Goal: Task Accomplishment & Management: Manage account settings

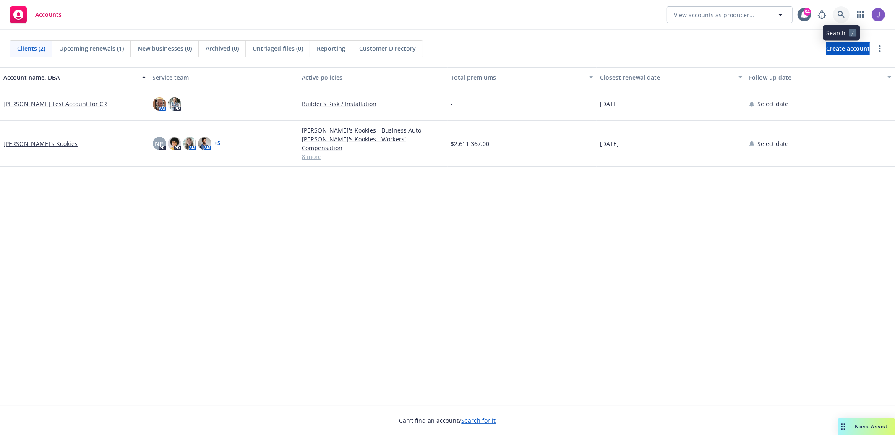
click at [838, 17] on icon at bounding box center [842, 15] width 8 height 8
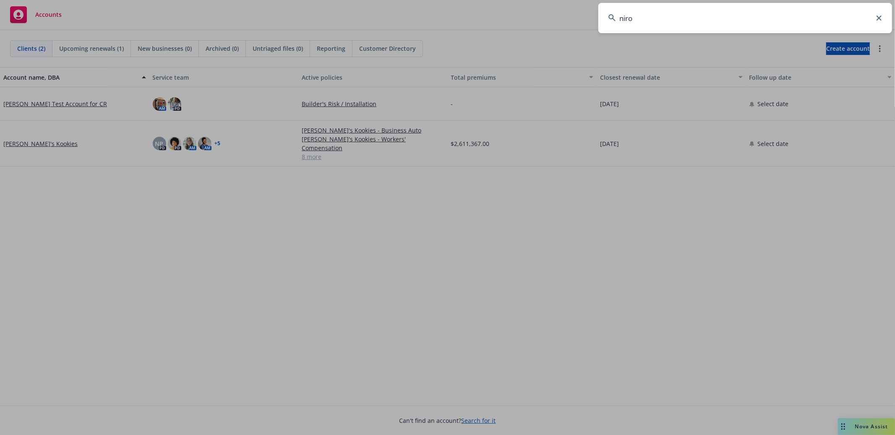
type input "niron"
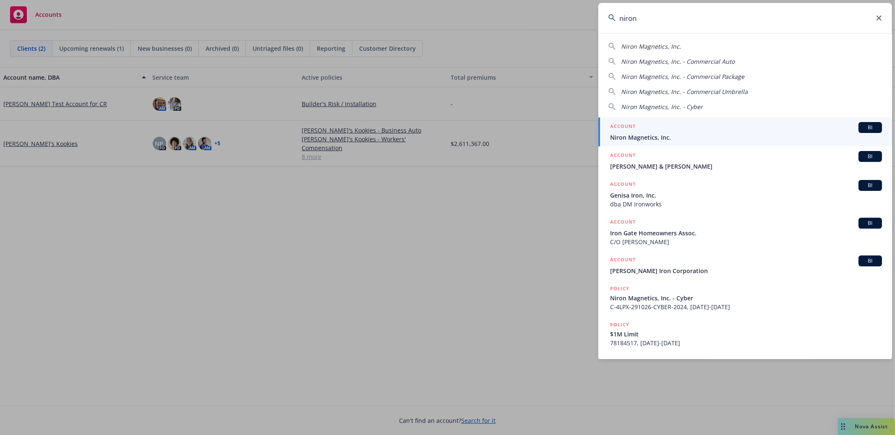
click at [736, 122] on div "ACCOUNT BI" at bounding box center [746, 127] width 272 height 11
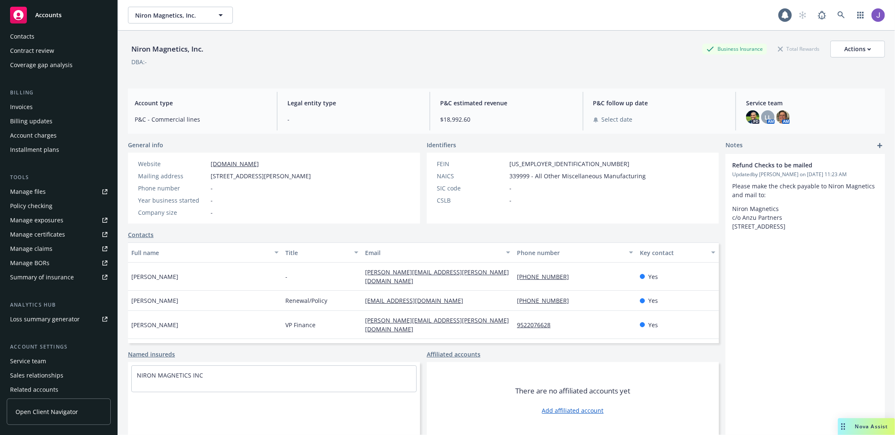
scroll to position [125, 0]
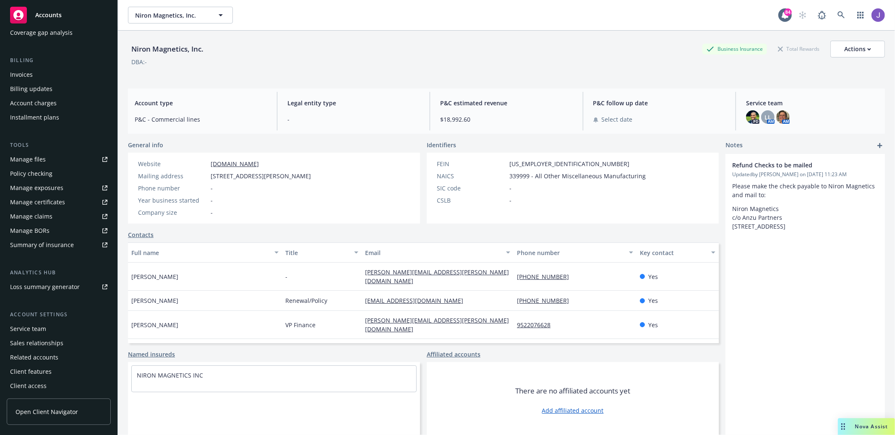
click at [68, 328] on div "Service team" at bounding box center [58, 328] width 97 height 13
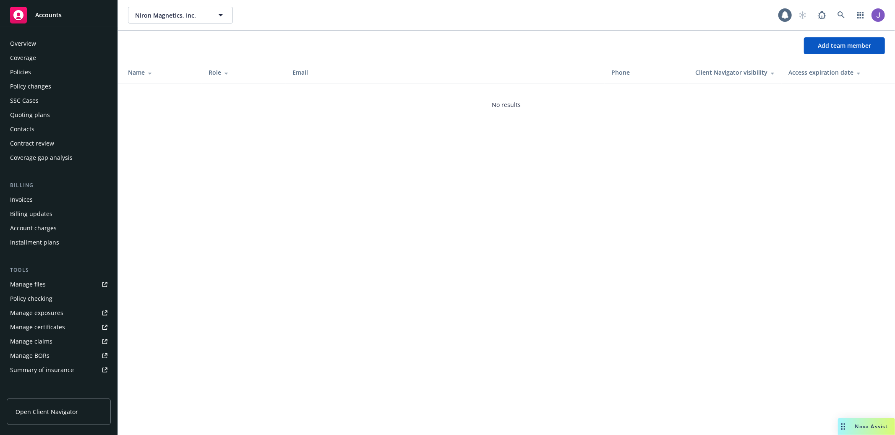
scroll to position [126, 0]
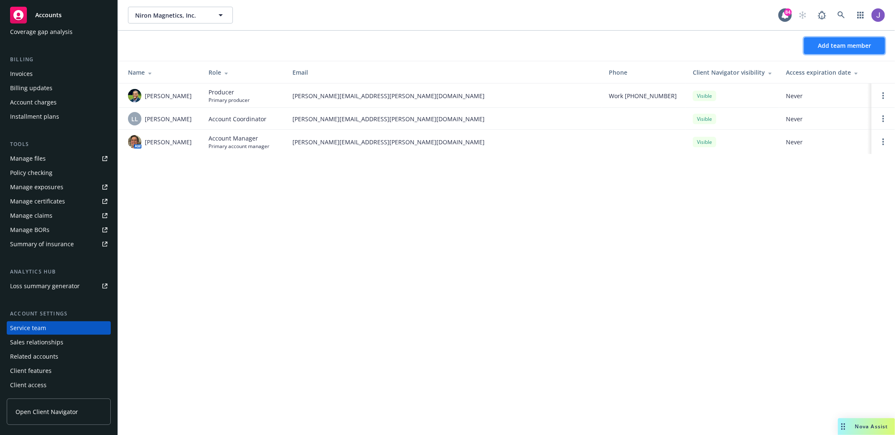
click at [844, 44] on span "Add team member" at bounding box center [844, 46] width 53 height 8
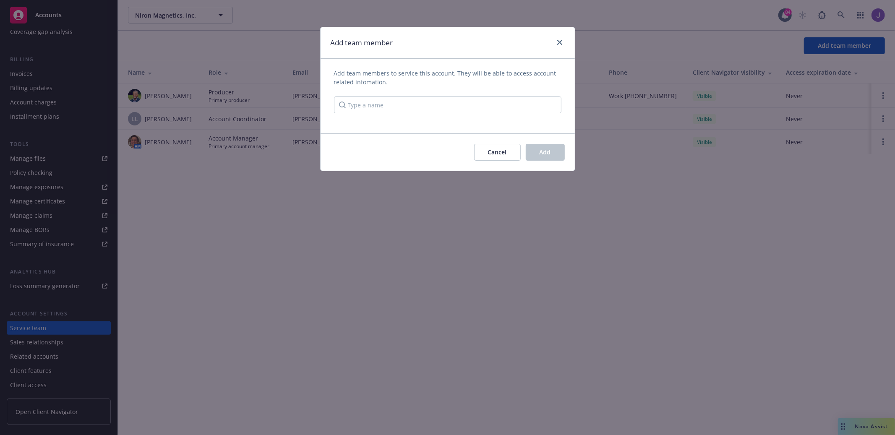
click at [484, 115] on div "Add team members to service this account. They will be able to access account r…" at bounding box center [448, 96] width 254 height 55
click at [487, 110] on input "Type a name" at bounding box center [448, 105] width 228 height 17
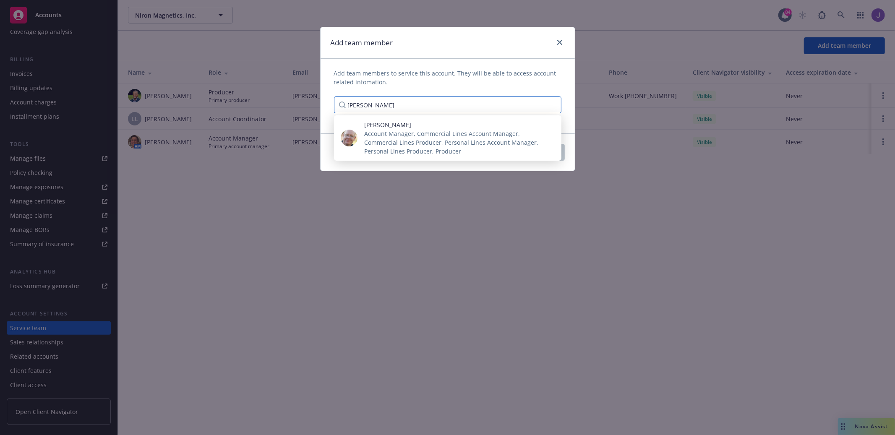
type input "[PERSON_NAME]"
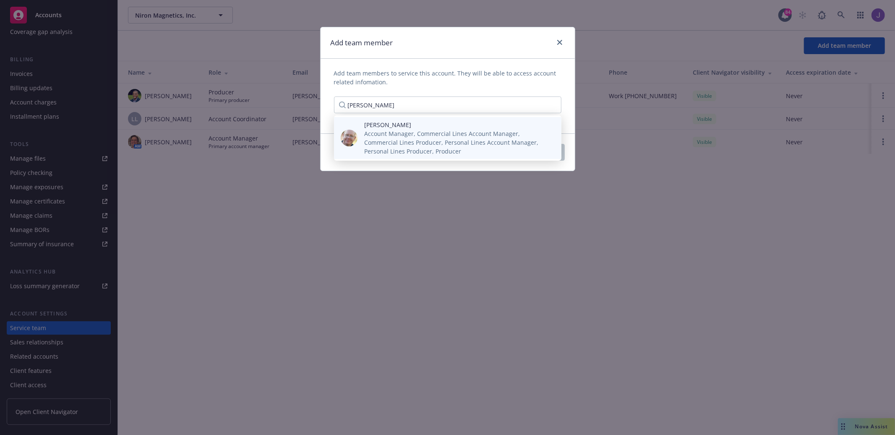
click at [390, 143] on span "Account Manager, Commercial Lines Account Manager, Commercial Lines Producer, P…" at bounding box center [456, 142] width 184 height 26
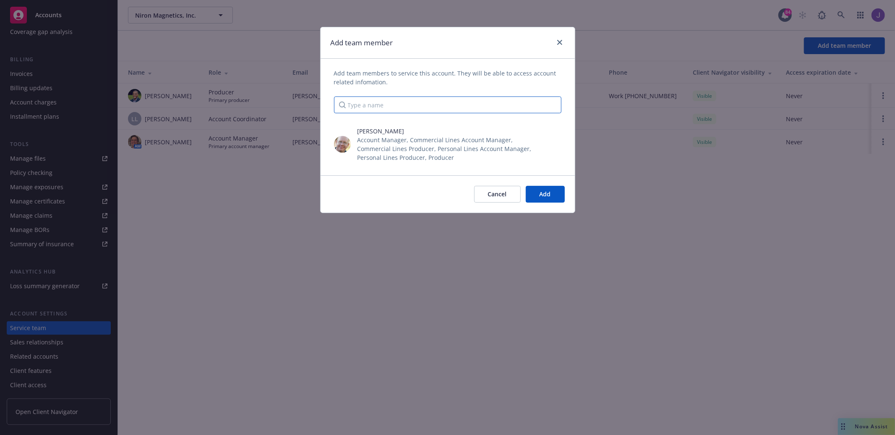
click at [397, 113] on input "Type a name" at bounding box center [448, 105] width 228 height 17
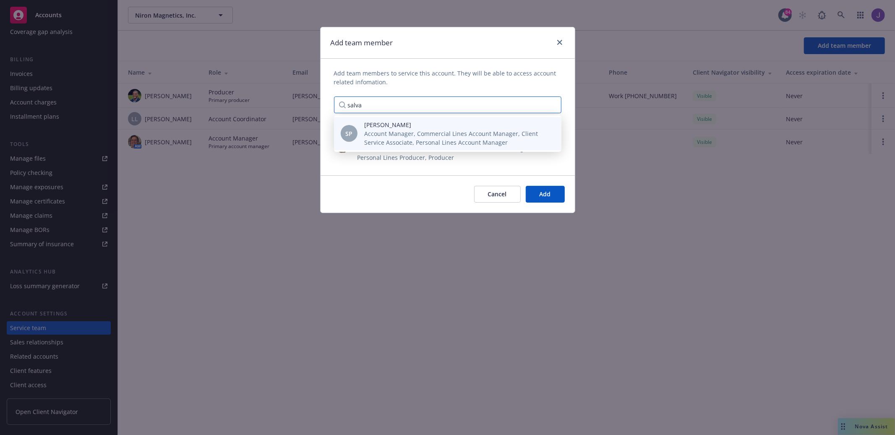
type input "salva"
click at [403, 123] on span "[PERSON_NAME]" at bounding box center [456, 124] width 184 height 9
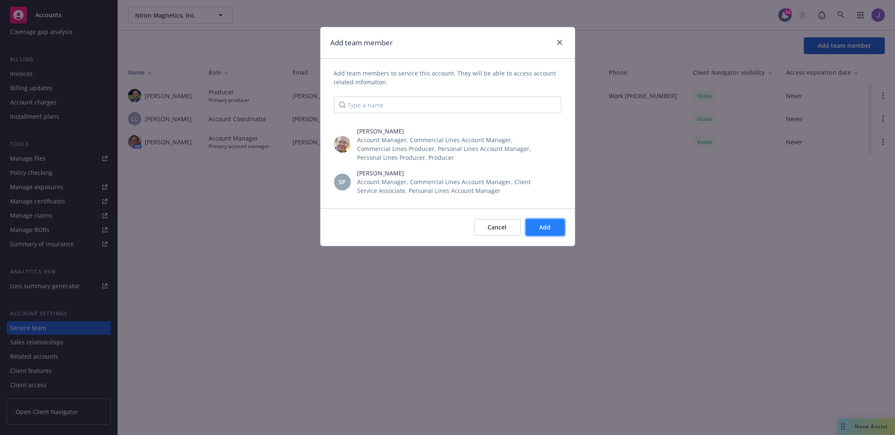
click at [552, 229] on button "Add" at bounding box center [545, 227] width 39 height 17
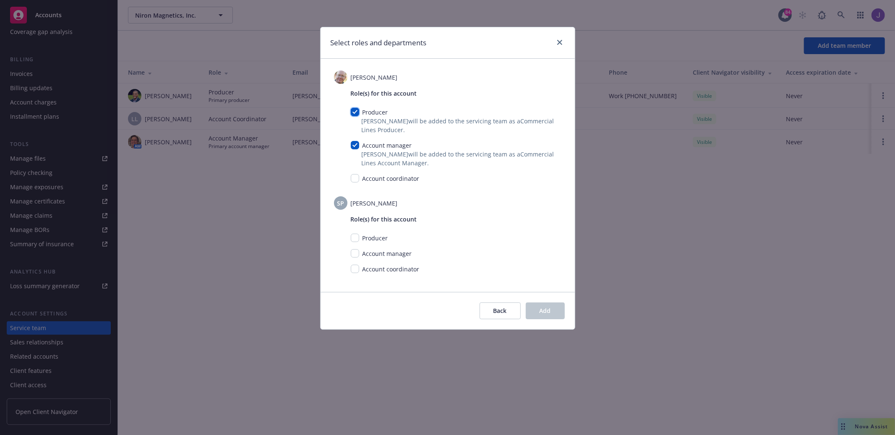
click at [352, 114] on input "checkbox" at bounding box center [355, 112] width 8 height 8
checkbox input "false"
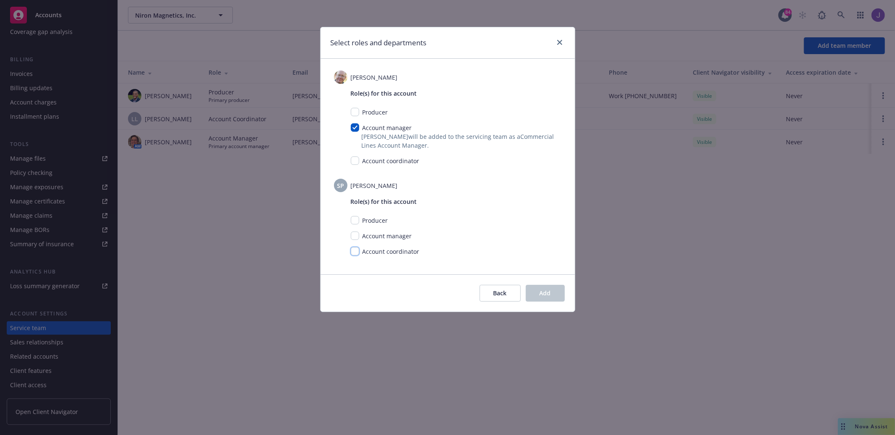
click at [353, 251] on input "checkbox" at bounding box center [355, 251] width 8 height 8
checkbox input "true"
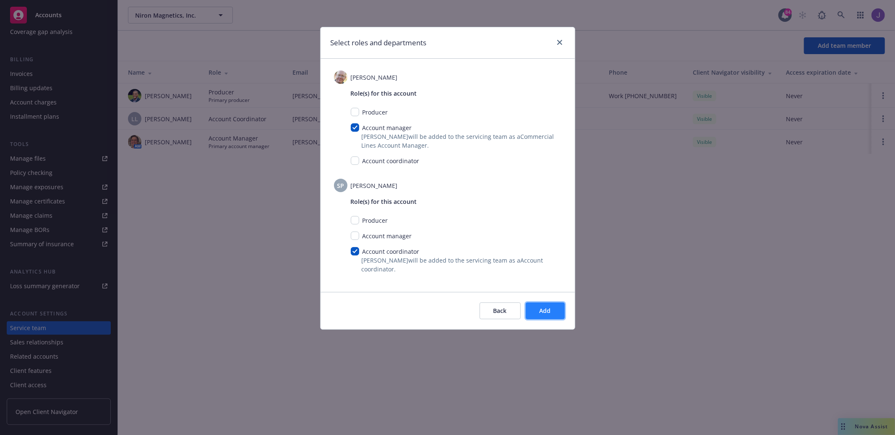
click at [552, 311] on button "Add" at bounding box center [545, 311] width 39 height 17
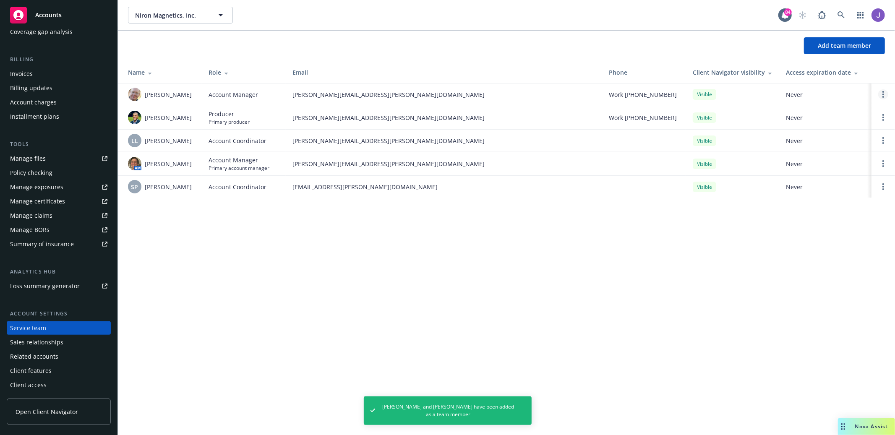
click at [883, 94] on circle "Open options" at bounding box center [884, 95] width 2 height 2
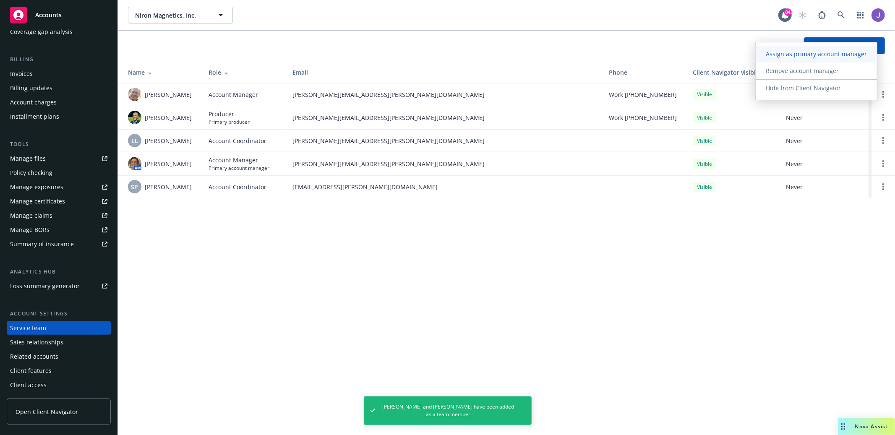
click at [845, 55] on span "Assign as primary account manager" at bounding box center [816, 54] width 121 height 8
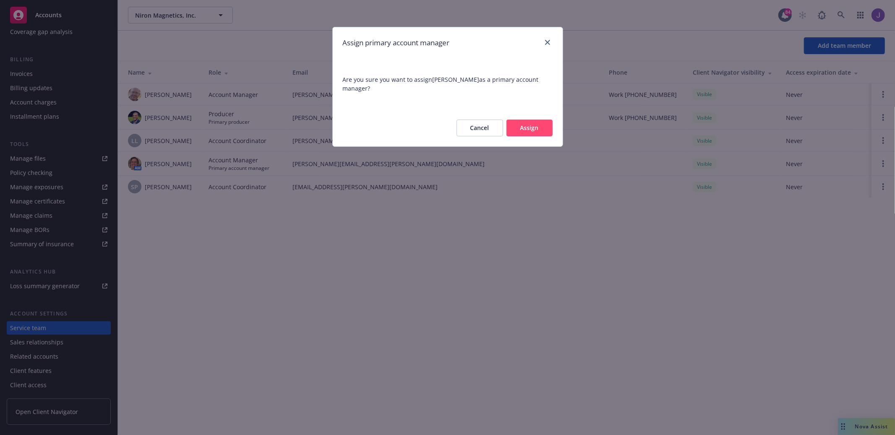
click at [526, 126] on button "Assign" at bounding box center [530, 128] width 46 height 17
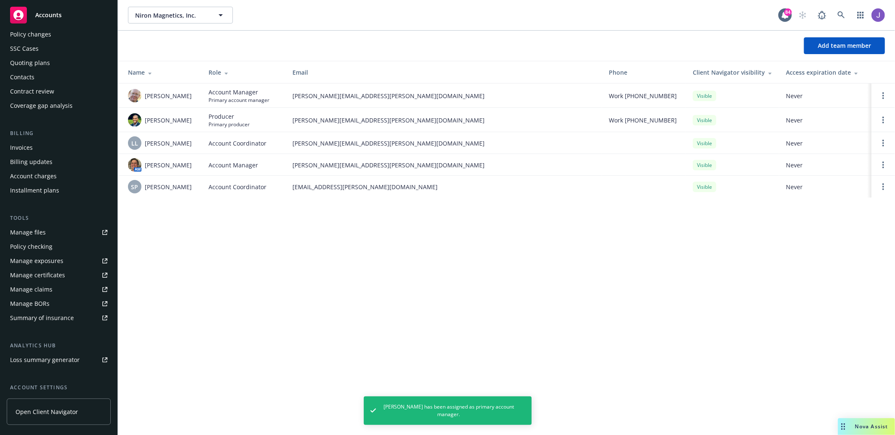
scroll to position [0, 0]
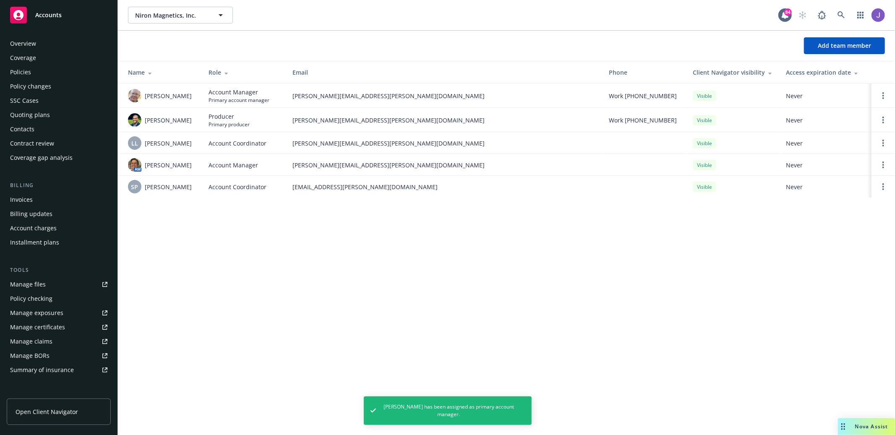
click at [72, 76] on div "Policies" at bounding box center [58, 71] width 97 height 13
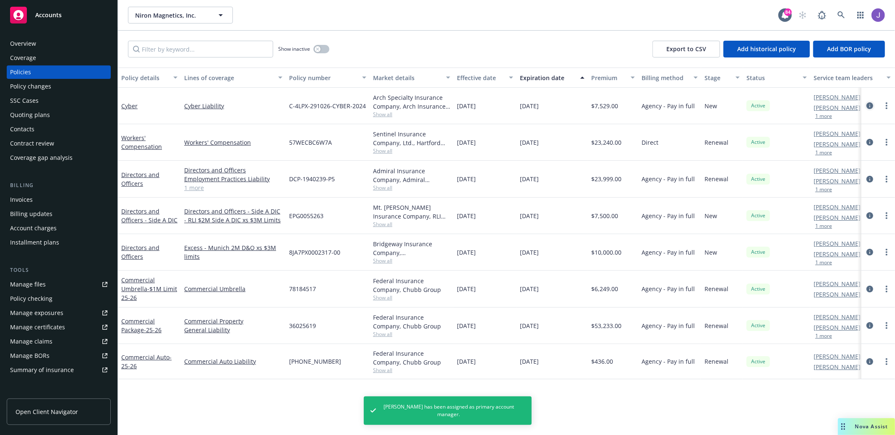
click at [869, 102] on link "circleInformation" at bounding box center [870, 106] width 10 height 10
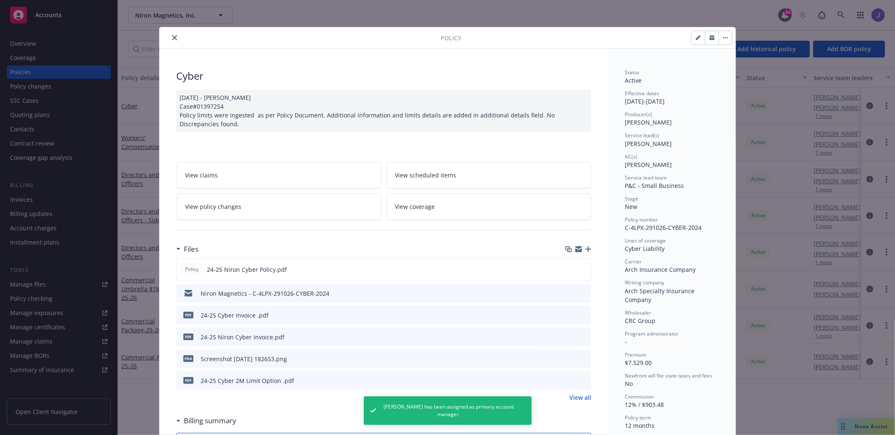
click at [700, 31] on button "button" at bounding box center [698, 37] width 13 height 13
select select "NEW"
select select "12"
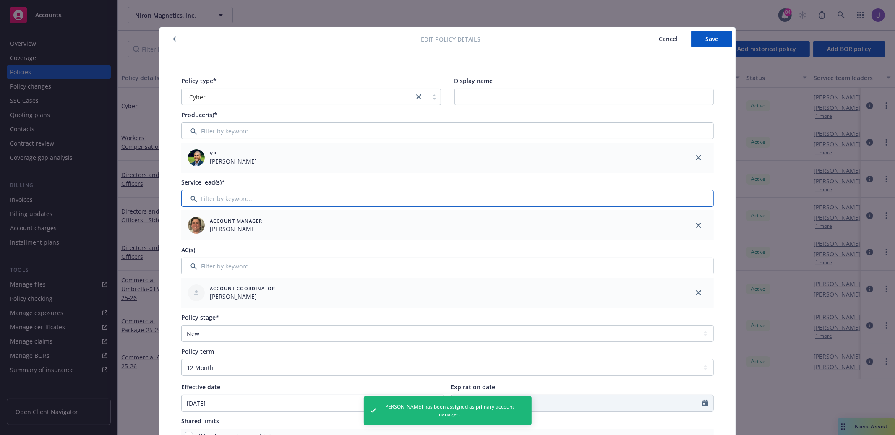
click at [434, 200] on input "Filter by keyword..." at bounding box center [447, 198] width 533 height 17
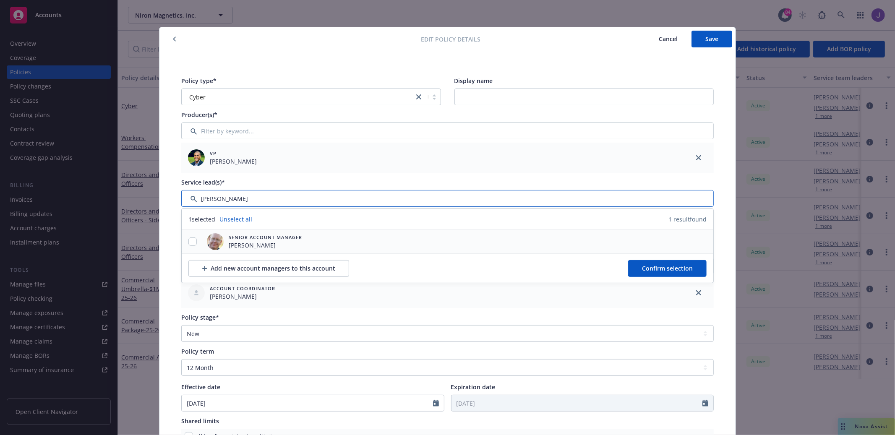
type input "[PERSON_NAME]"
click at [196, 244] on div at bounding box center [193, 242] width 22 height 9
click at [196, 242] on input "checkbox" at bounding box center [192, 242] width 8 height 8
checkbox input "true"
click at [644, 272] on span "Confirm selection" at bounding box center [667, 268] width 51 height 8
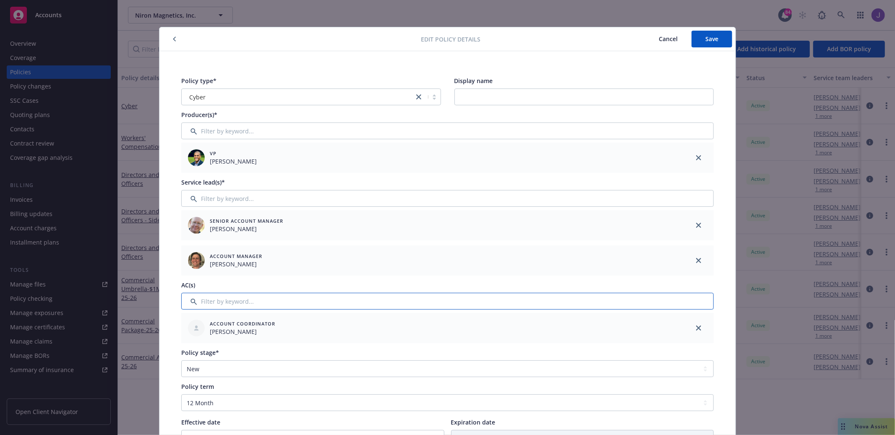
click at [665, 303] on input "Filter by keyword..." at bounding box center [447, 301] width 533 height 17
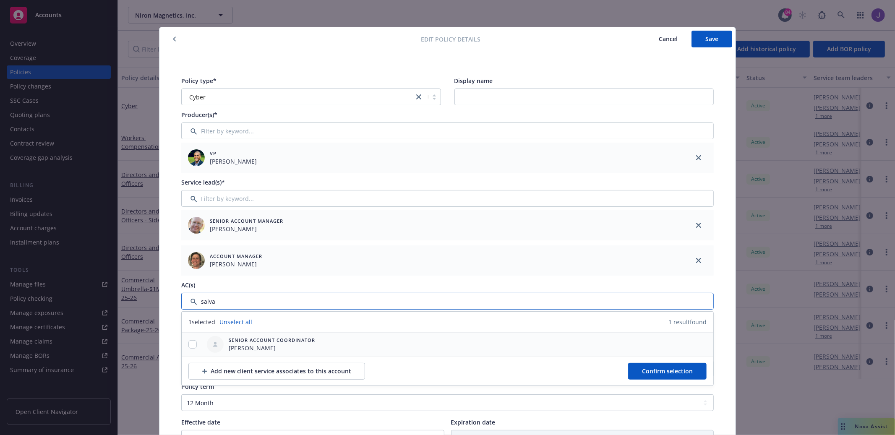
type input "salva"
click at [188, 343] on div at bounding box center [193, 344] width 22 height 9
click at [188, 344] on input "checkbox" at bounding box center [192, 344] width 8 height 8
checkbox input "true"
click at [664, 364] on button "Confirm selection" at bounding box center [667, 371] width 78 height 17
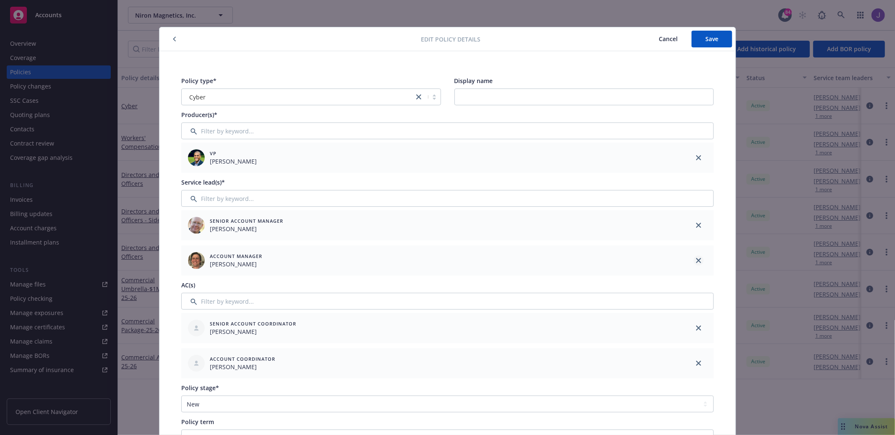
click at [694, 258] on link "close" at bounding box center [699, 261] width 10 height 10
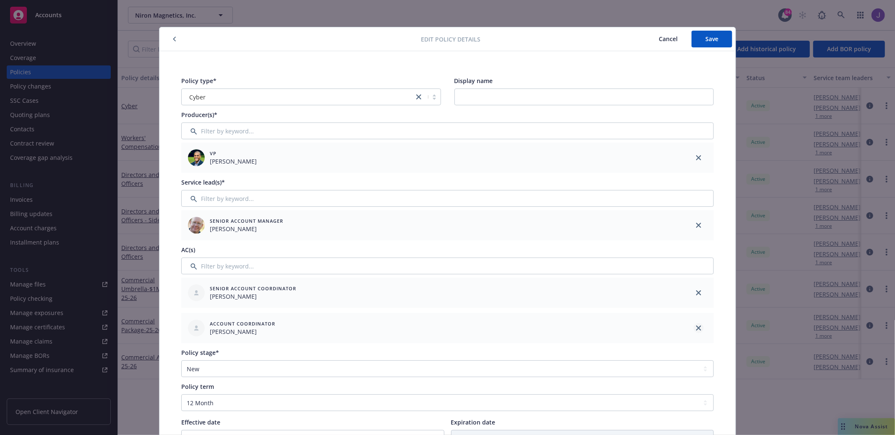
click at [696, 326] on icon "close" at bounding box center [698, 328] width 5 height 5
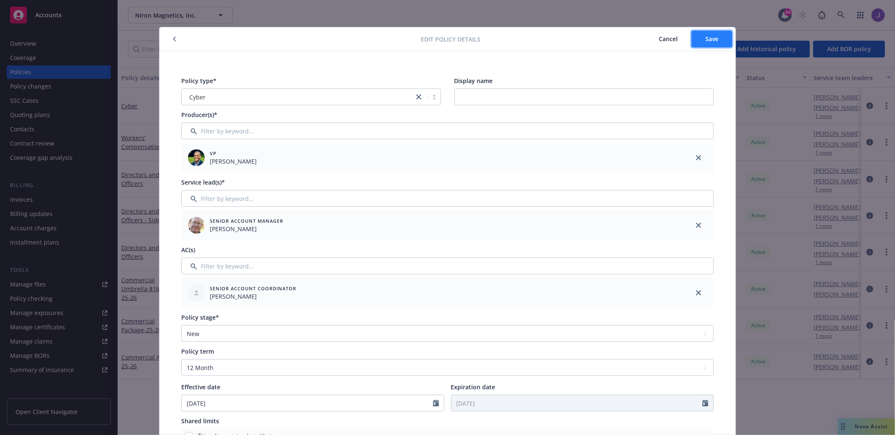
click at [704, 46] on button "Save" at bounding box center [712, 39] width 41 height 17
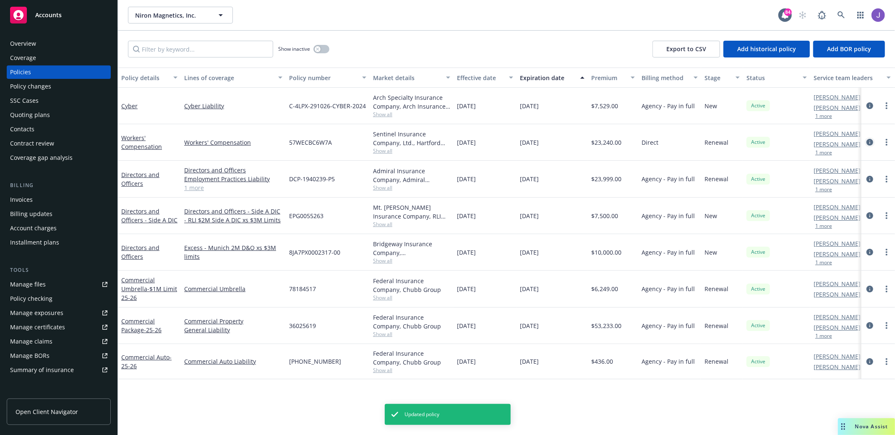
click at [865, 143] on link "circleInformation" at bounding box center [870, 142] width 10 height 10
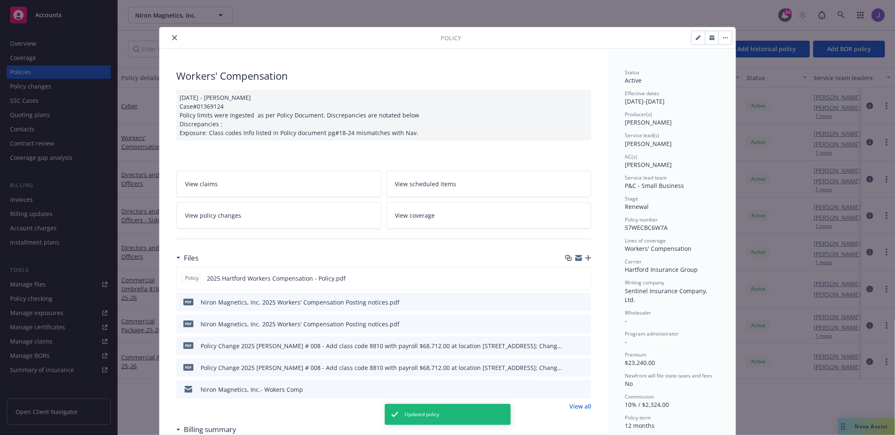
click at [696, 38] on icon "button" at bounding box center [698, 37] width 5 height 5
select select "RENEWAL"
select select "12"
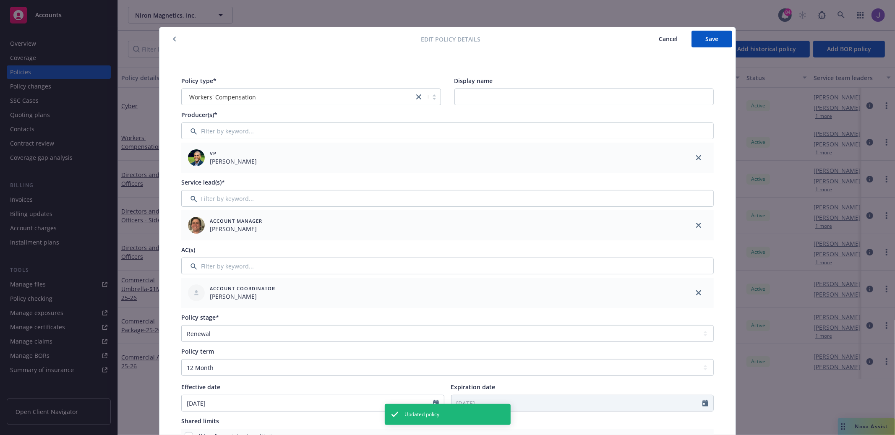
click at [612, 210] on div "Account Manager [PERSON_NAME]" at bounding box center [432, 225] width 502 height 30
click at [617, 202] on input "Filter by keyword..." at bounding box center [447, 198] width 533 height 17
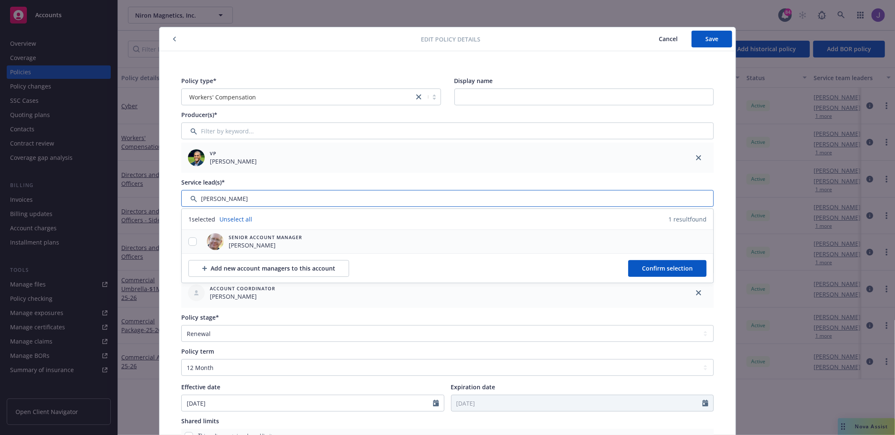
type input "[PERSON_NAME]"
click at [191, 245] on input "checkbox" at bounding box center [192, 242] width 8 height 8
checkbox input "true"
click at [652, 269] on span "Confirm selection" at bounding box center [667, 268] width 51 height 8
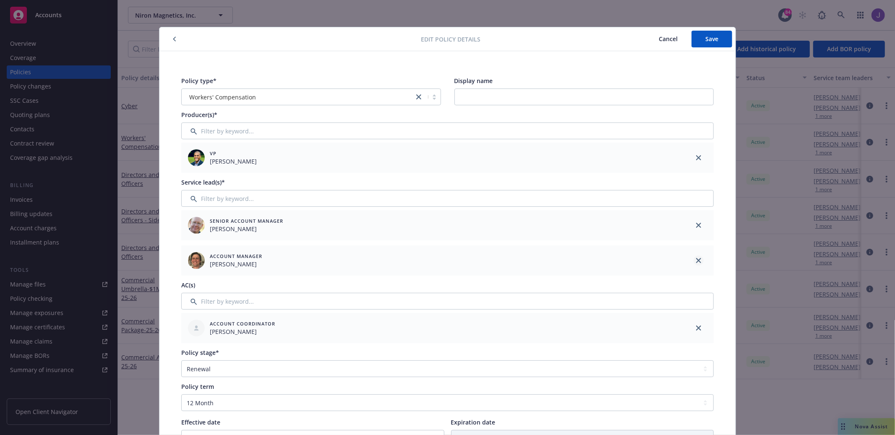
click at [696, 262] on icon "close" at bounding box center [698, 260] width 5 height 5
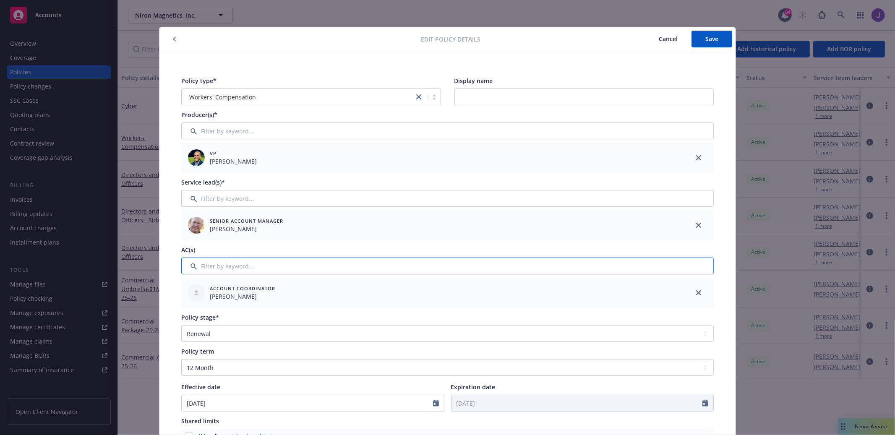
click at [672, 274] on input "Filter by keyword..." at bounding box center [447, 266] width 533 height 17
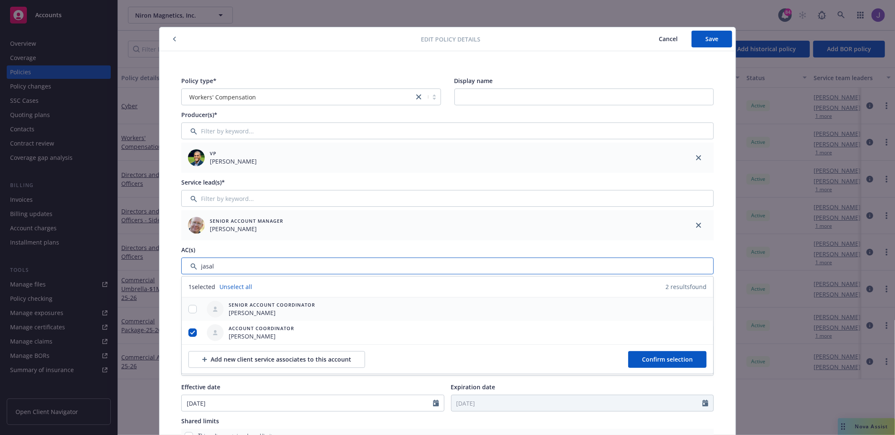
type input "jasal"
click at [197, 310] on div at bounding box center [193, 309] width 22 height 9
click at [194, 312] on input "checkbox" at bounding box center [192, 309] width 8 height 8
checkbox input "true"
click at [194, 335] on input "checkbox" at bounding box center [192, 333] width 8 height 8
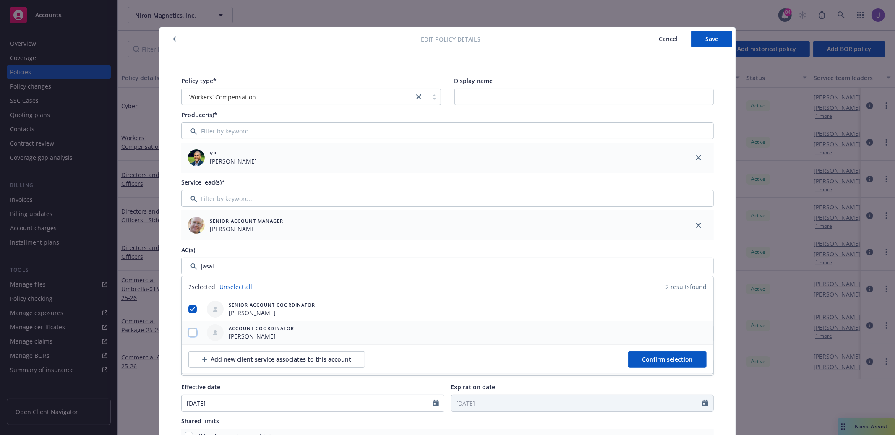
checkbox input "false"
click at [657, 366] on button "Confirm selection" at bounding box center [667, 359] width 78 height 17
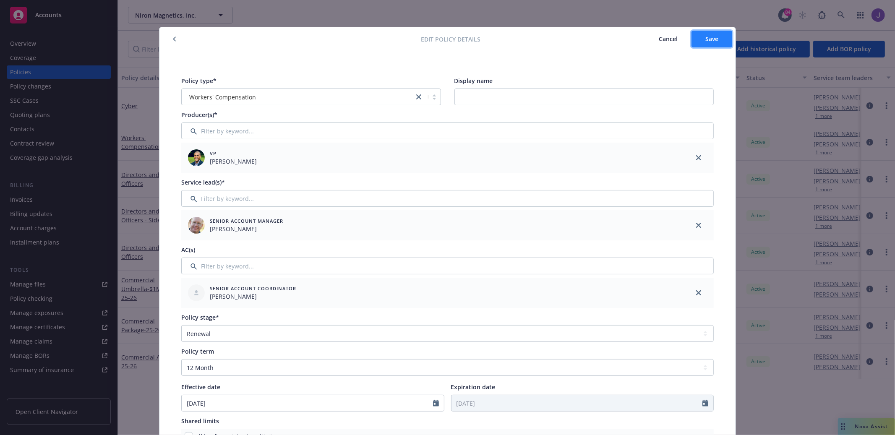
click at [707, 37] on span "Save" at bounding box center [712, 39] width 13 height 8
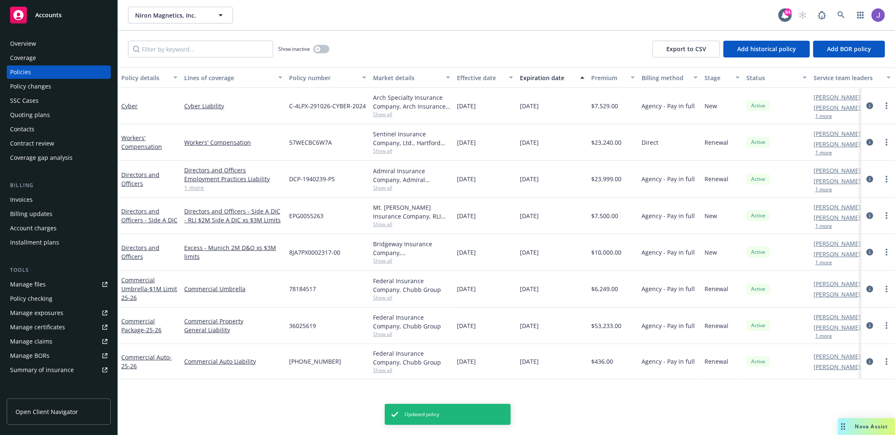
click at [868, 178] on icon "circleInformation" at bounding box center [870, 179] width 7 height 7
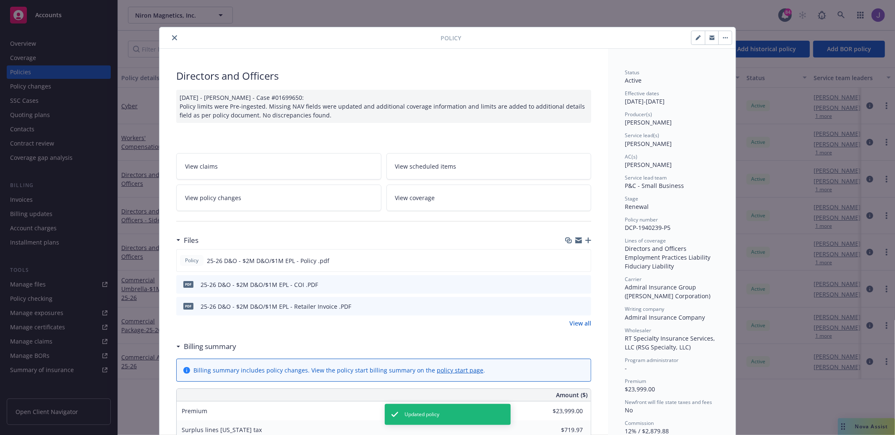
click at [695, 32] on button "button" at bounding box center [698, 37] width 13 height 13
select select "RENEWAL"
select select "12"
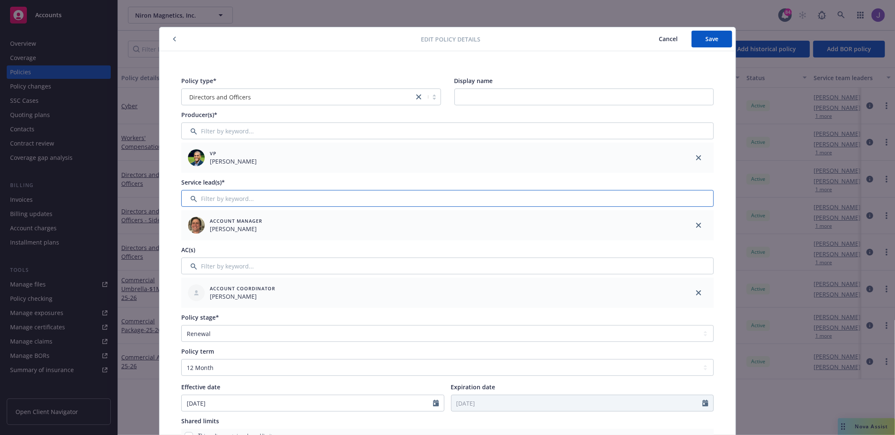
click at [476, 200] on input "Filter by keyword..." at bounding box center [447, 198] width 533 height 17
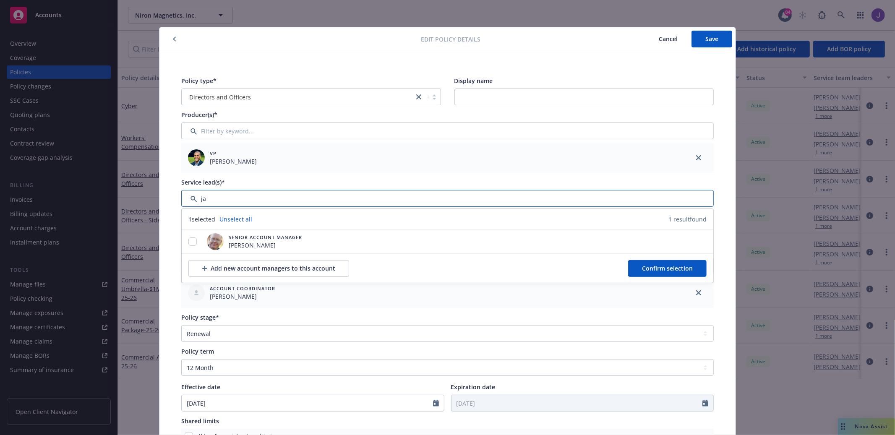
type input "j"
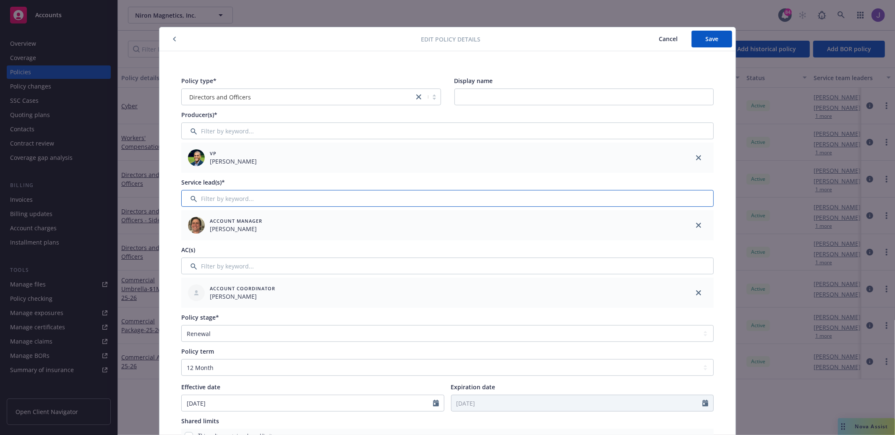
type input "s"
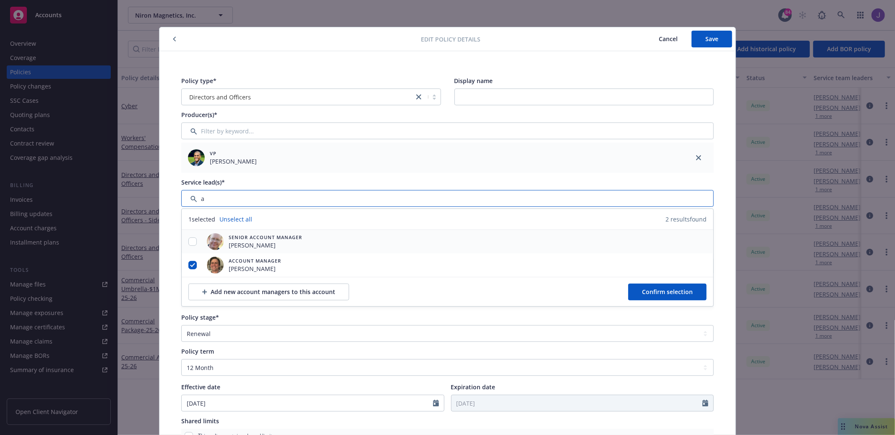
type input "a"
click at [191, 241] on input "checkbox" at bounding box center [192, 242] width 8 height 8
checkbox input "true"
click at [194, 263] on input "checkbox" at bounding box center [192, 265] width 8 height 8
checkbox input "false"
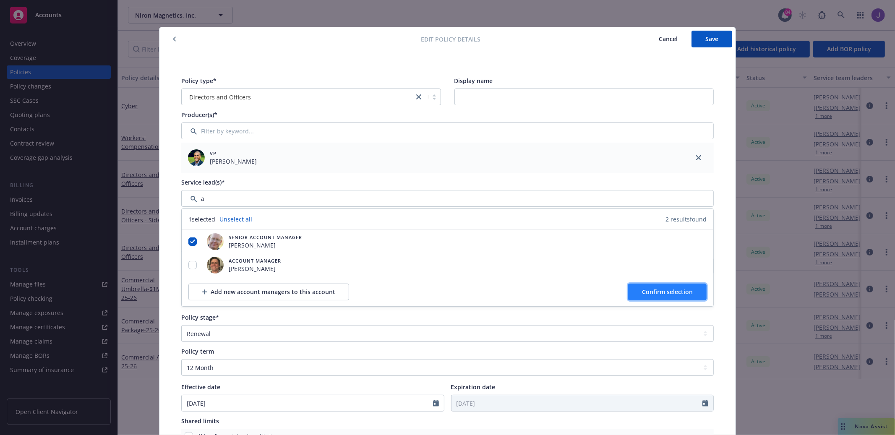
click at [678, 285] on button "Confirm selection" at bounding box center [667, 292] width 78 height 17
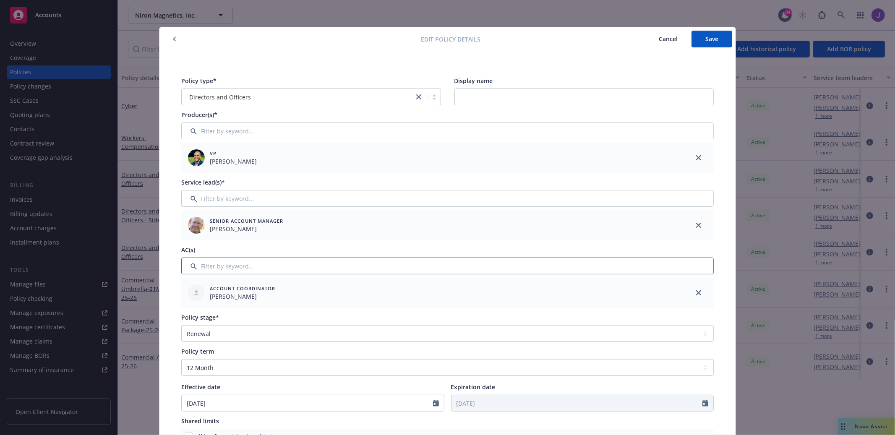
click at [650, 267] on input "Filter by keyword..." at bounding box center [447, 266] width 533 height 17
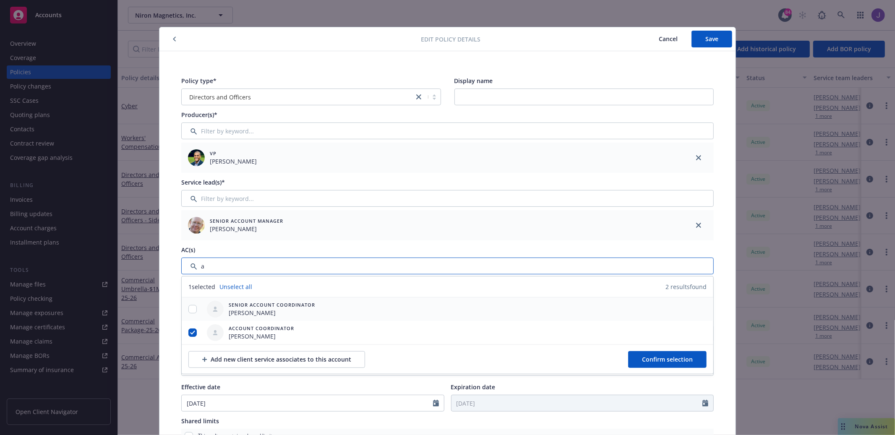
type input "a"
click at [189, 306] on input "checkbox" at bounding box center [192, 309] width 8 height 8
checkbox input "true"
click at [193, 335] on input "checkbox" at bounding box center [192, 333] width 8 height 8
checkbox input "false"
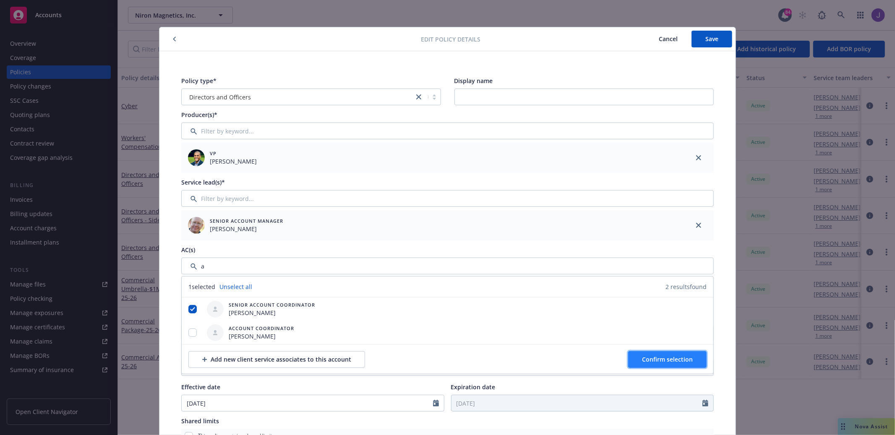
click at [685, 356] on span "Confirm selection" at bounding box center [667, 360] width 51 height 8
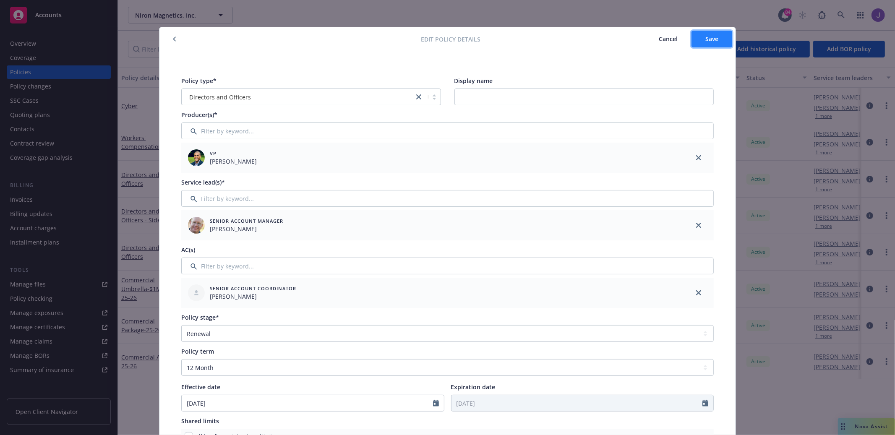
click at [707, 40] on span "Save" at bounding box center [712, 39] width 13 height 8
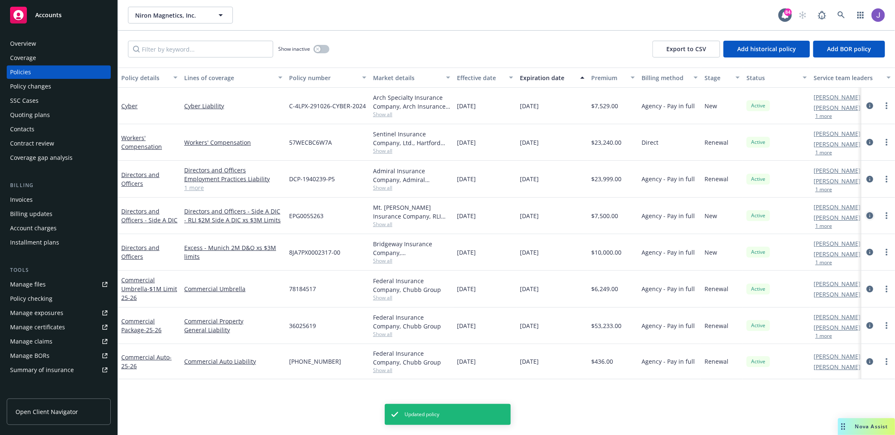
click at [869, 216] on icon "circleInformation" at bounding box center [870, 215] width 7 height 7
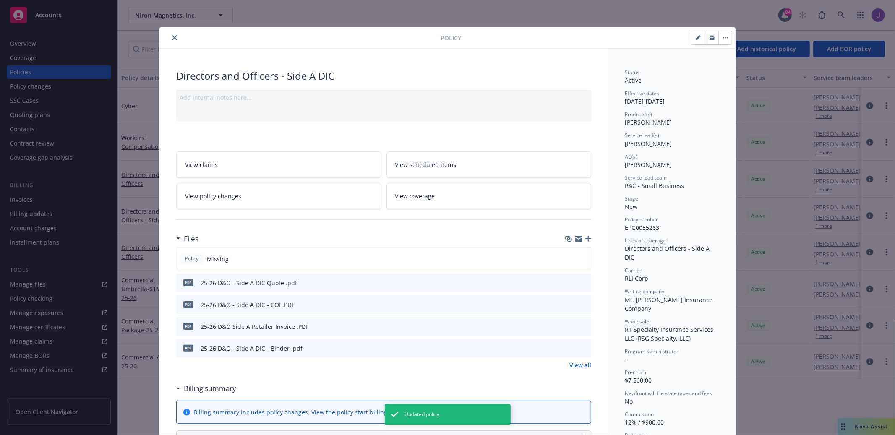
click at [692, 38] on button "button" at bounding box center [698, 37] width 13 height 13
select select "NEW"
select select "12"
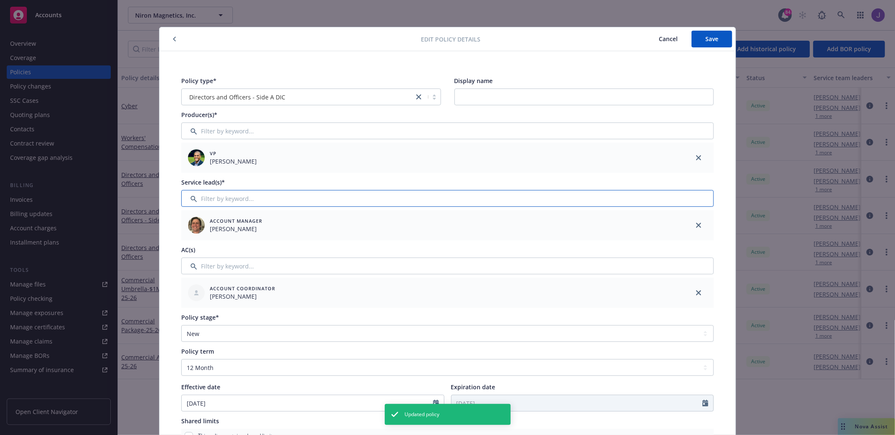
click at [523, 201] on input "Filter by keyword..." at bounding box center [447, 198] width 533 height 17
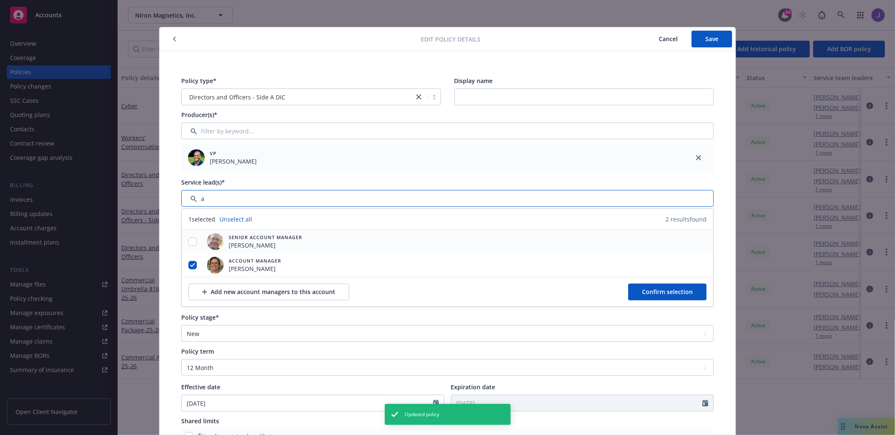
type input "a"
click at [189, 242] on input "checkbox" at bounding box center [192, 242] width 8 height 8
checkbox input "true"
click at [193, 267] on input "checkbox" at bounding box center [192, 265] width 8 height 8
checkbox input "false"
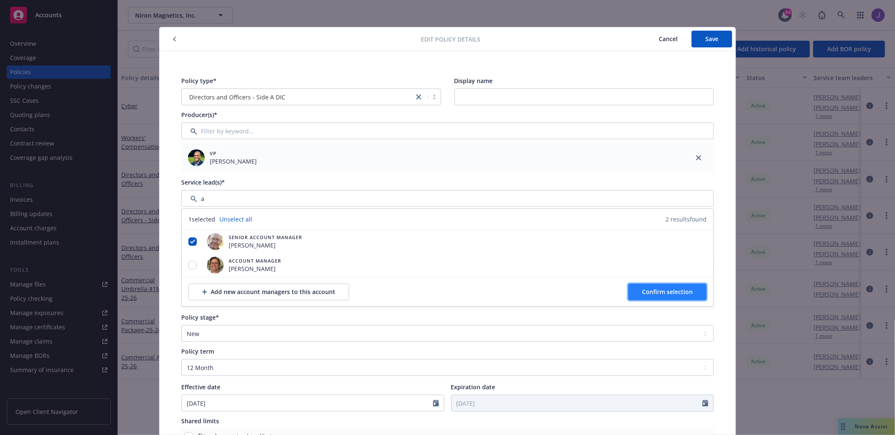
click at [649, 288] on span "Confirm selection" at bounding box center [667, 292] width 51 height 8
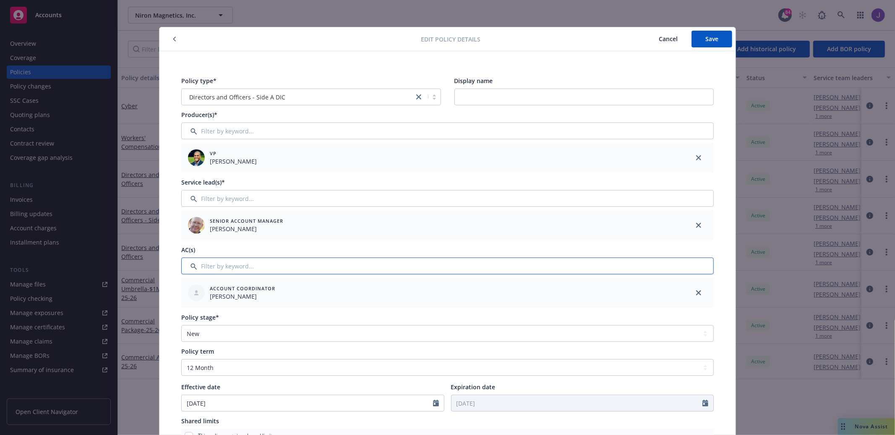
click at [599, 263] on input "Filter by keyword..." at bounding box center [447, 266] width 533 height 17
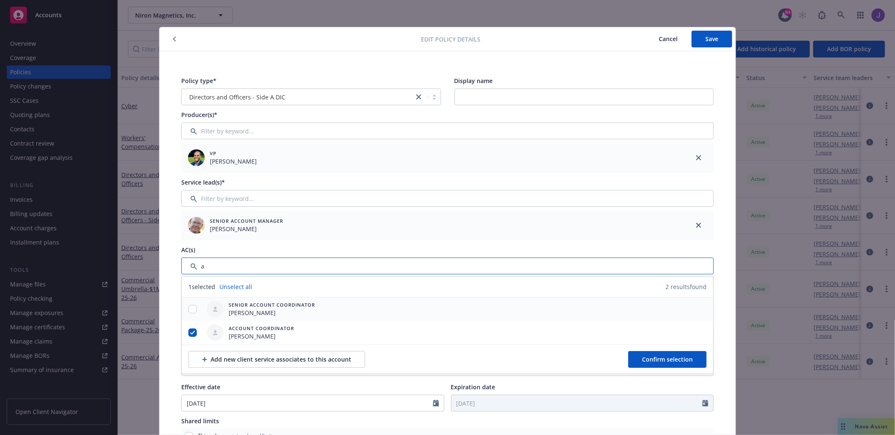
type input "a"
click at [191, 310] on input "checkbox" at bounding box center [192, 309] width 8 height 8
checkbox input "true"
click at [195, 334] on input "checkbox" at bounding box center [192, 333] width 8 height 8
checkbox input "false"
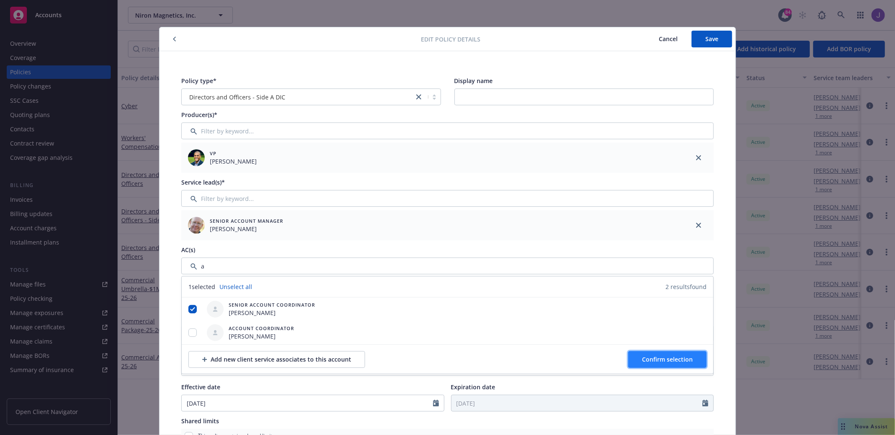
click at [658, 360] on span "Confirm selection" at bounding box center [667, 360] width 51 height 8
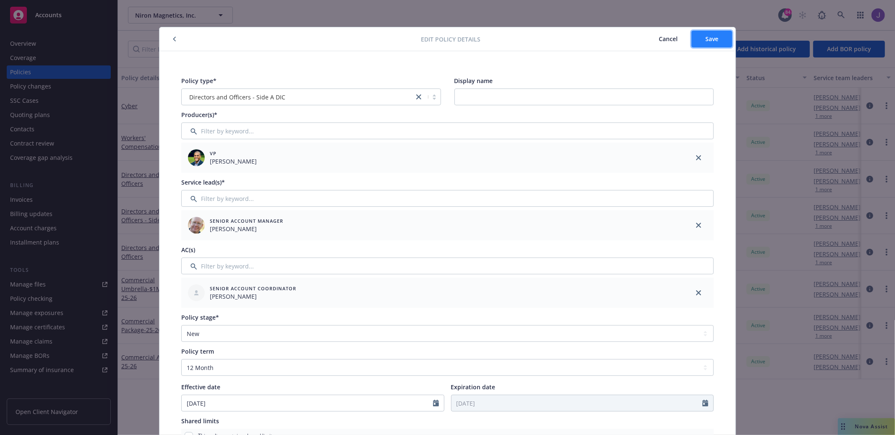
click at [710, 47] on button "Save" at bounding box center [712, 39] width 41 height 17
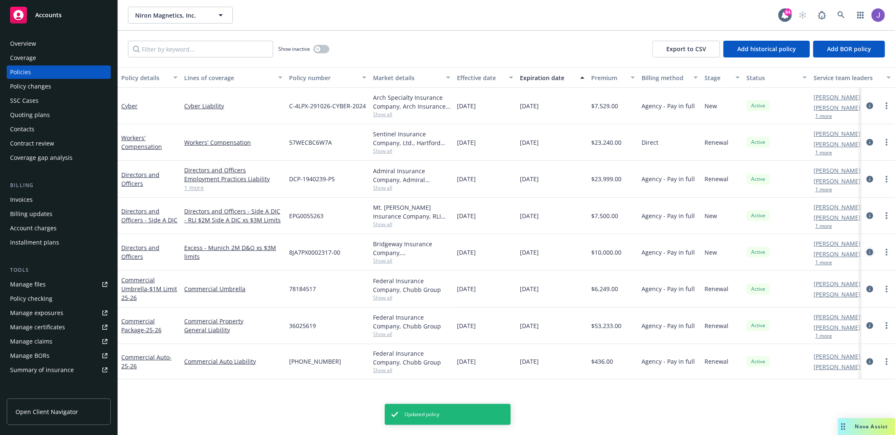
click at [874, 254] on link "circleInformation" at bounding box center [870, 252] width 10 height 10
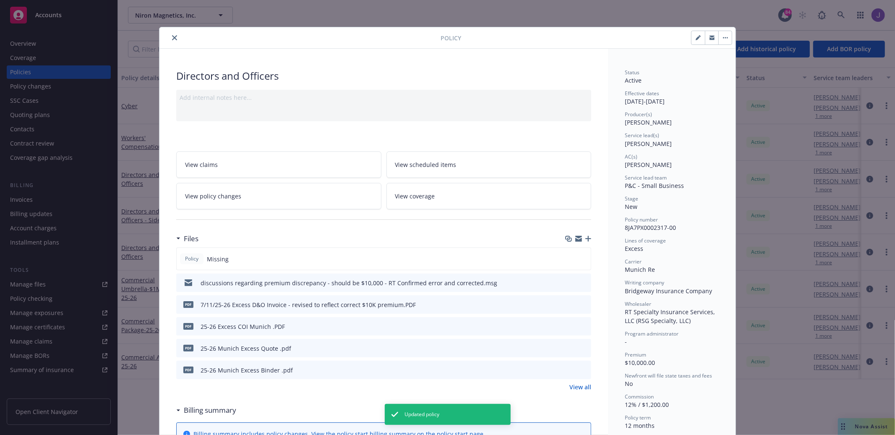
click at [699, 42] on button "button" at bounding box center [698, 37] width 13 height 13
select select "NEW"
select select "12"
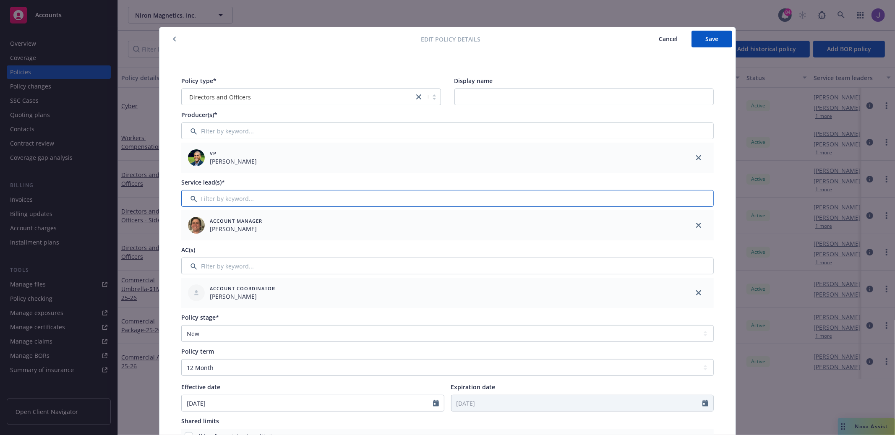
click at [593, 203] on input "Filter by keyword..." at bounding box center [447, 198] width 533 height 17
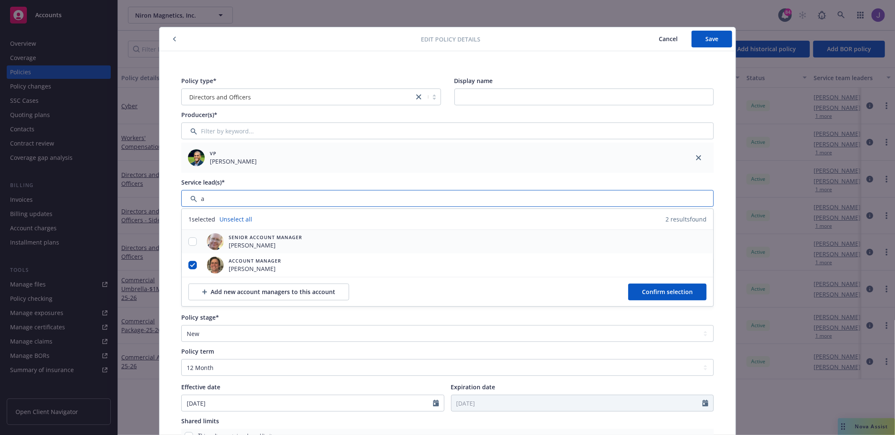
type input "a"
click at [194, 241] on input "checkbox" at bounding box center [192, 242] width 8 height 8
checkbox input "true"
click at [192, 267] on input "checkbox" at bounding box center [192, 265] width 8 height 8
checkbox input "false"
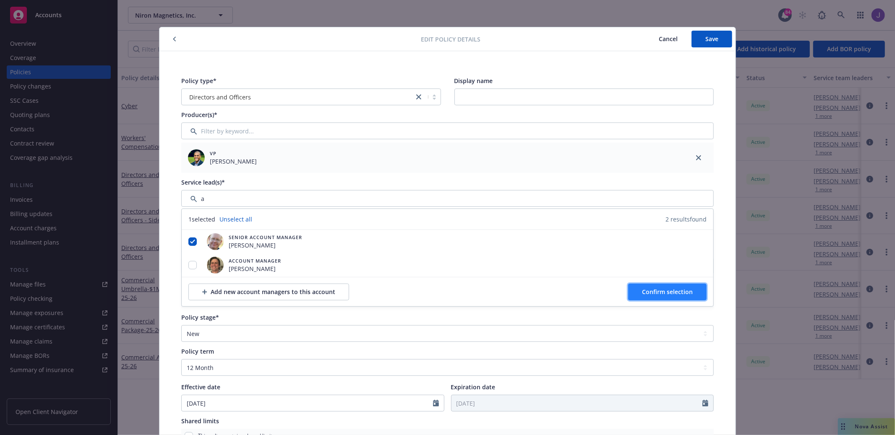
click at [667, 290] on span "Confirm selection" at bounding box center [667, 292] width 51 height 8
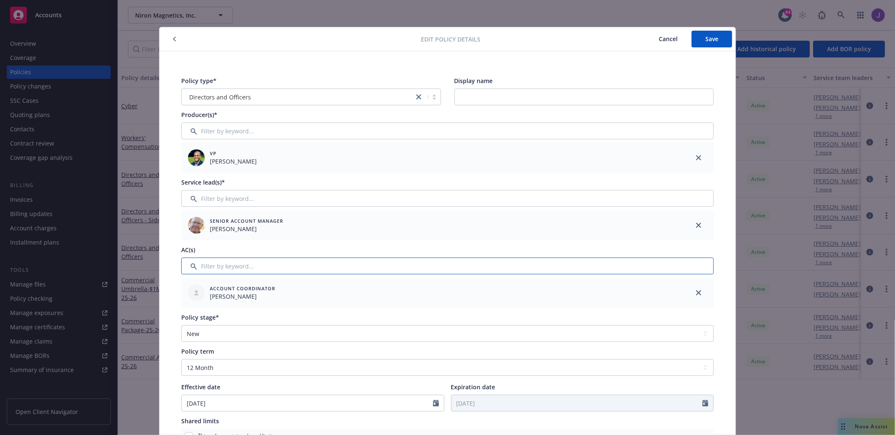
click at [609, 269] on input "Filter by keyword..." at bounding box center [447, 266] width 533 height 17
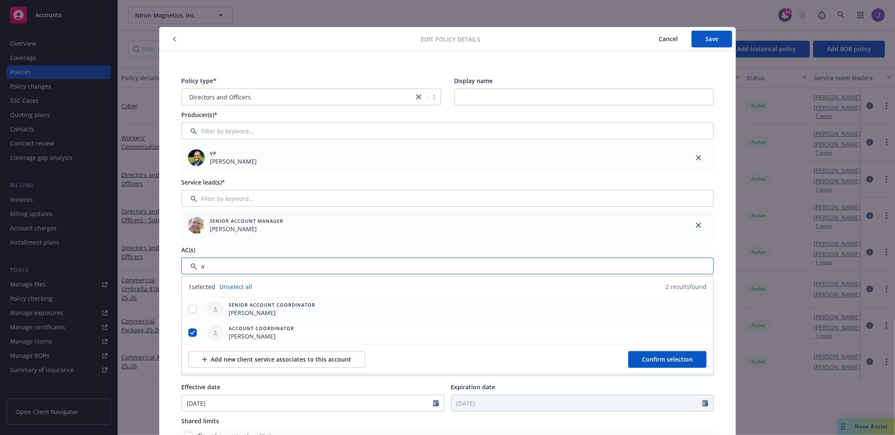
type input "a"
click at [192, 308] on input "checkbox" at bounding box center [192, 309] width 8 height 8
checkbox input "true"
click at [194, 332] on input "checkbox" at bounding box center [192, 333] width 8 height 8
checkbox input "false"
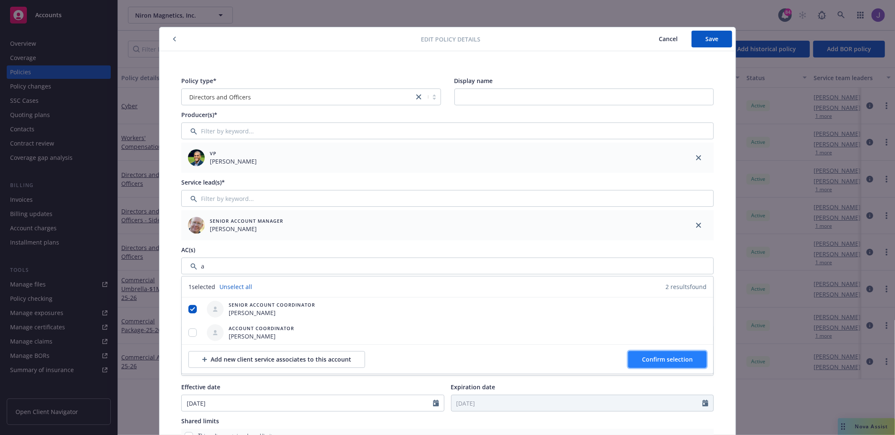
click at [647, 358] on span "Confirm selection" at bounding box center [667, 360] width 51 height 8
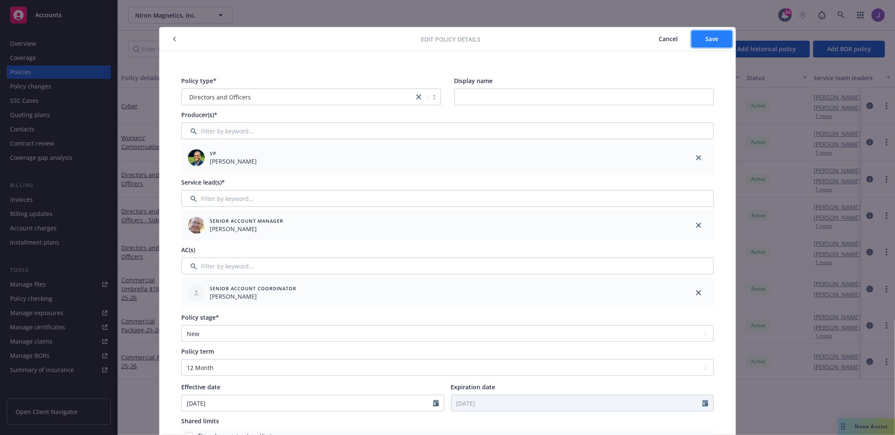
click at [714, 41] on span "Save" at bounding box center [712, 39] width 13 height 8
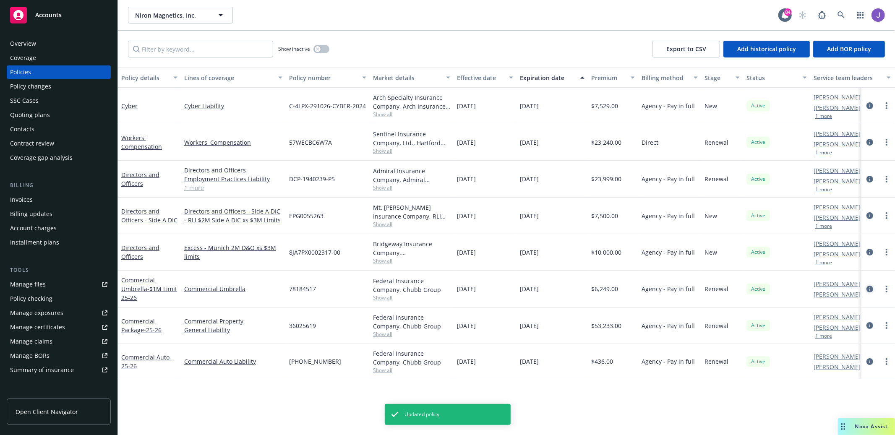
click at [868, 287] on icon "circleInformation" at bounding box center [870, 289] width 7 height 7
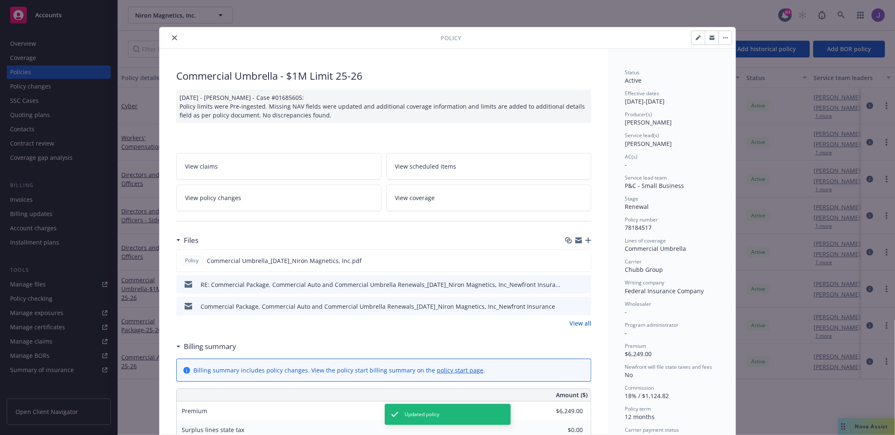
click at [704, 37] on button "button" at bounding box center [698, 37] width 13 height 13
select select "RENEWAL"
select select "12"
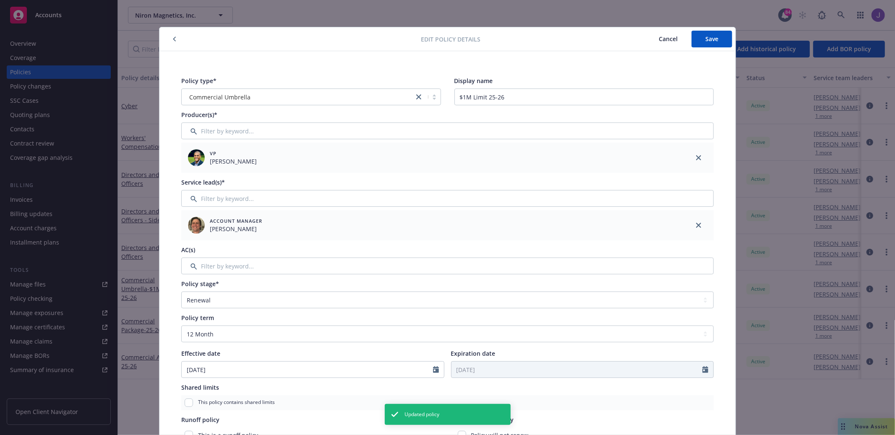
click at [424, 214] on div "Account Manager [PERSON_NAME]" at bounding box center [433, 226] width 496 height 24
click at [441, 197] on input "Filter by keyword..." at bounding box center [447, 198] width 533 height 17
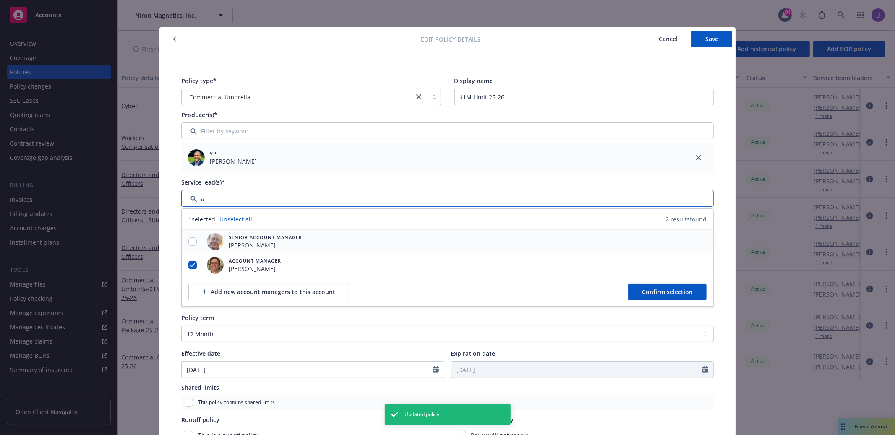
type input "a"
click at [194, 242] on input "checkbox" at bounding box center [192, 242] width 8 height 8
checkbox input "true"
click at [193, 260] on div at bounding box center [193, 266] width 22 height 24
click at [190, 263] on input "checkbox" at bounding box center [192, 265] width 8 height 8
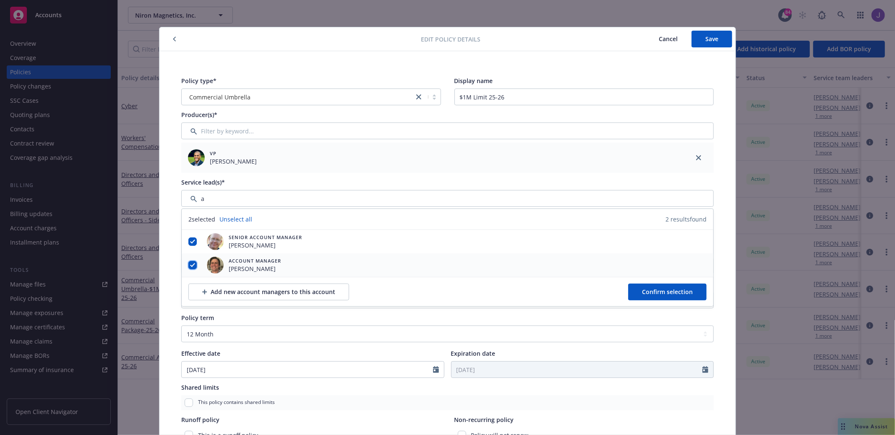
checkbox input "false"
click at [651, 292] on span "Confirm selection" at bounding box center [667, 292] width 51 height 8
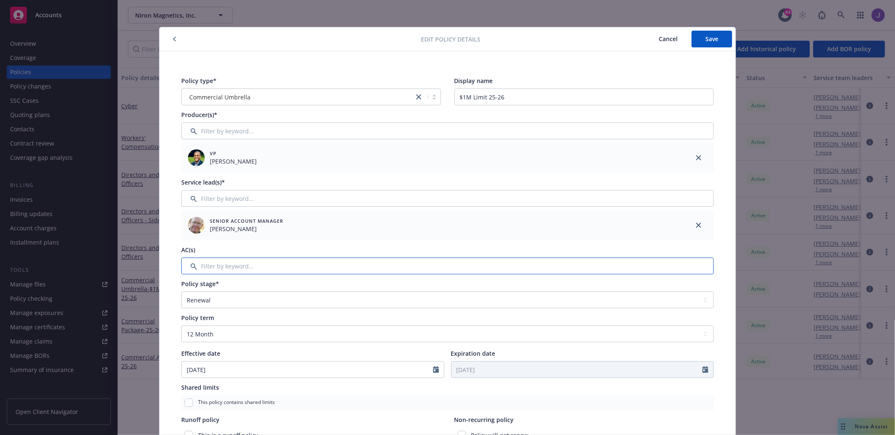
click at [601, 268] on input "Filter by keyword..." at bounding box center [447, 266] width 533 height 17
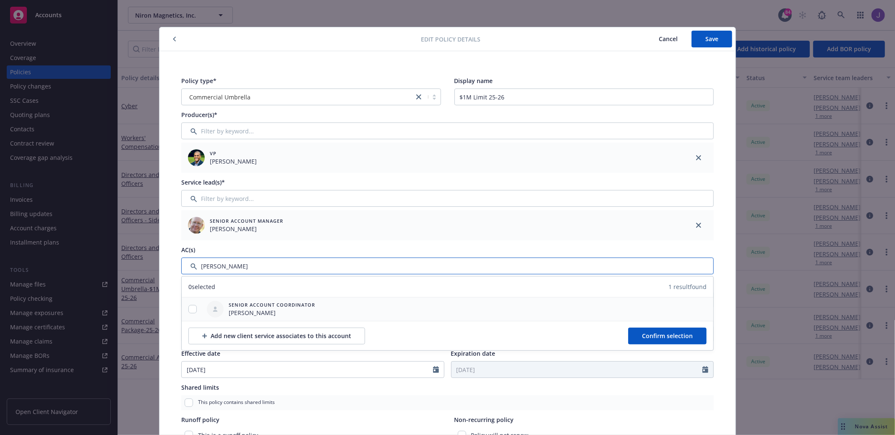
type input "[PERSON_NAME]"
click at [194, 309] on input "checkbox" at bounding box center [192, 309] width 8 height 8
checkbox input "true"
click at [680, 333] on span "Confirm selection" at bounding box center [667, 336] width 51 height 8
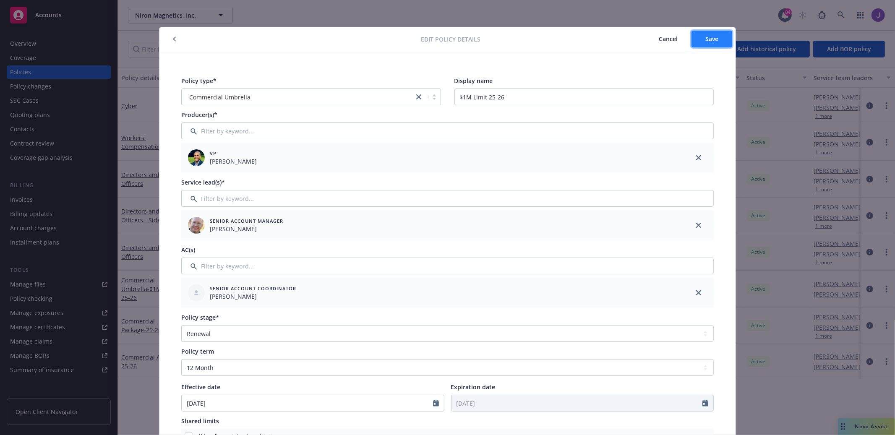
click at [706, 40] on span "Save" at bounding box center [712, 39] width 13 height 8
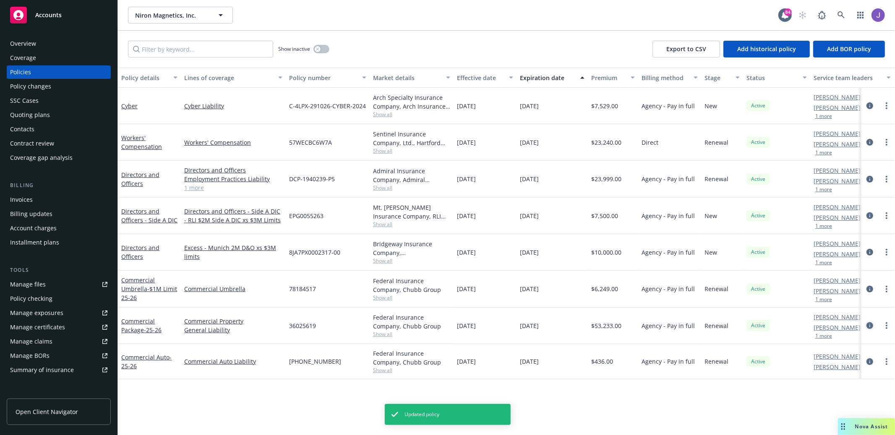
click at [869, 325] on icon "circleInformation" at bounding box center [870, 325] width 7 height 7
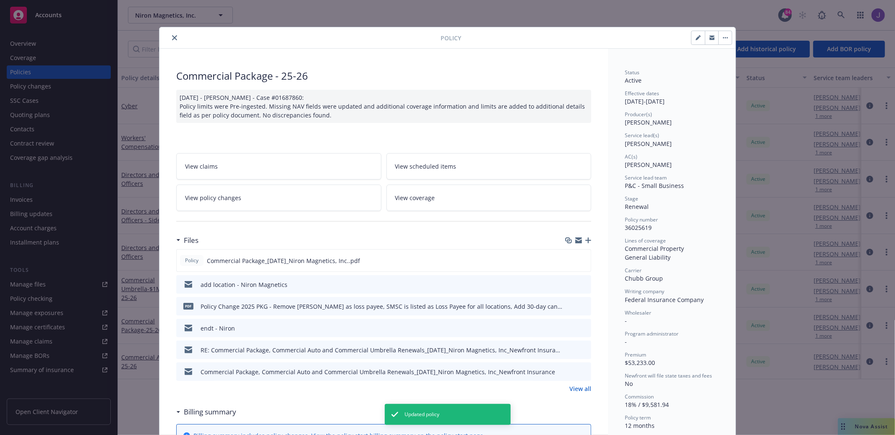
click at [698, 34] on button "button" at bounding box center [698, 37] width 13 height 13
select select "RENEWAL"
select select "12"
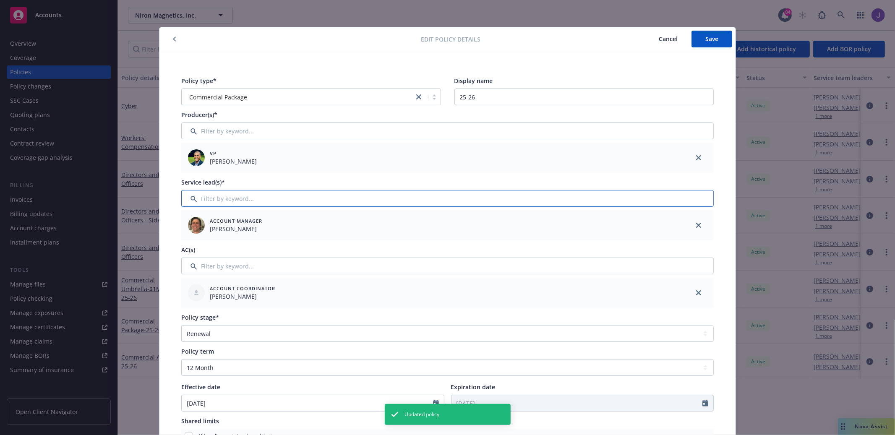
click at [426, 191] on input "Filter by keyword..." at bounding box center [447, 198] width 533 height 17
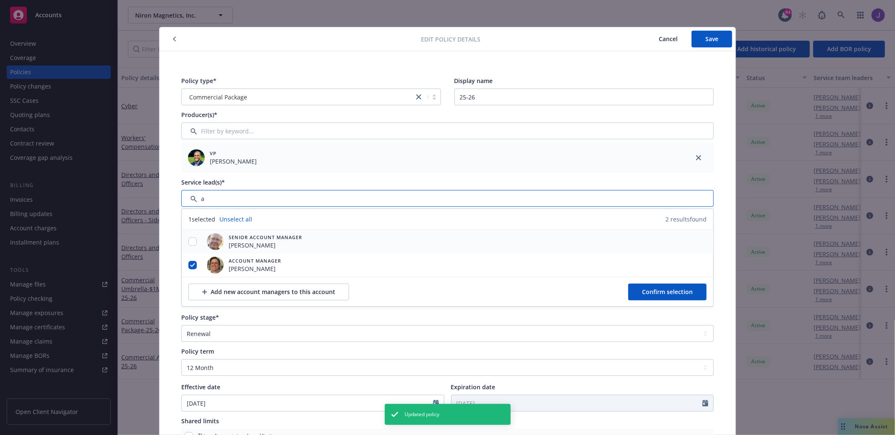
type input "a"
click at [190, 241] on input "checkbox" at bounding box center [192, 242] width 8 height 8
checkbox input "true"
click at [192, 256] on div at bounding box center [193, 266] width 22 height 24
click at [193, 264] on input "checkbox" at bounding box center [192, 265] width 8 height 8
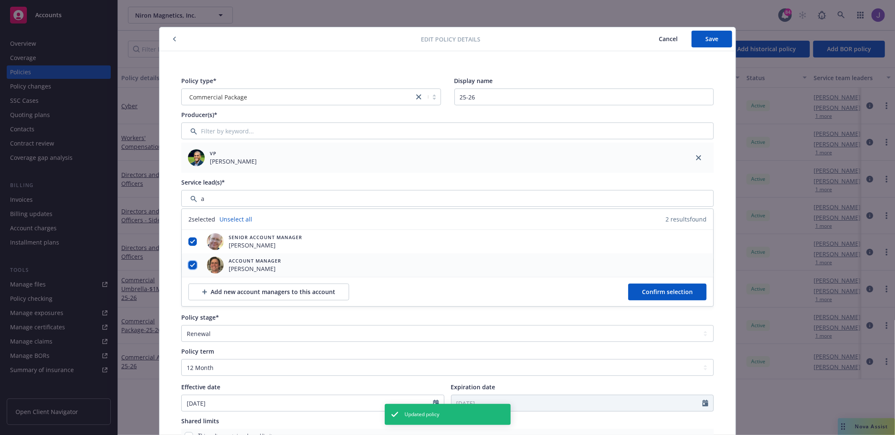
checkbox input "false"
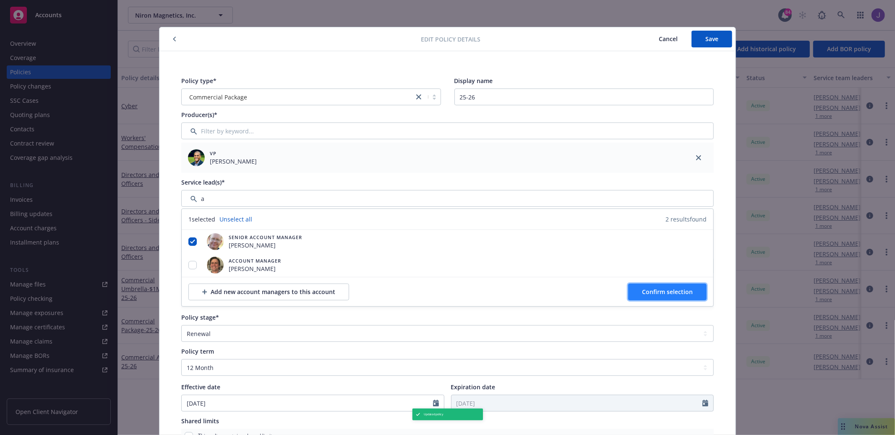
click at [645, 294] on span "Confirm selection" at bounding box center [667, 292] width 51 height 8
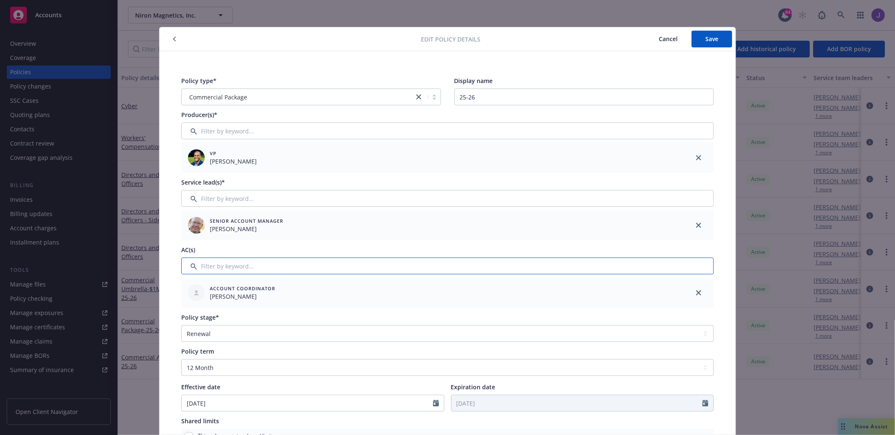
click at [593, 270] on input "Filter by keyword..." at bounding box center [447, 266] width 533 height 17
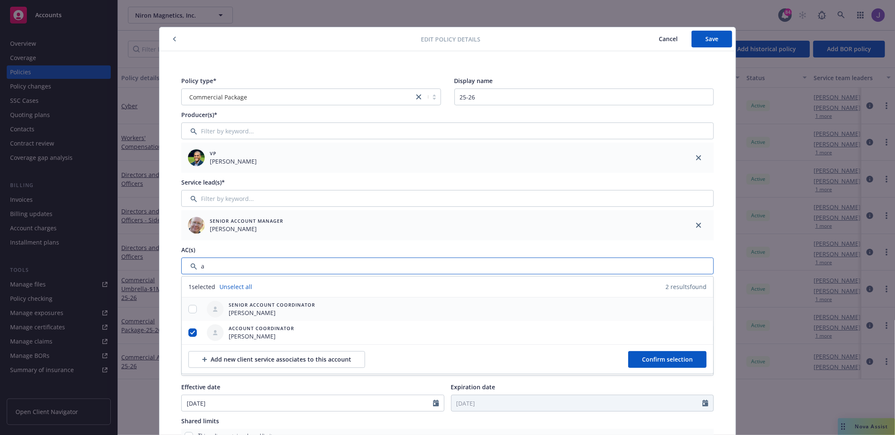
type input "a"
click at [192, 309] on input "checkbox" at bounding box center [192, 309] width 8 height 8
checkbox input "true"
click at [194, 327] on div at bounding box center [193, 333] width 22 height 24
click at [194, 335] on input "checkbox" at bounding box center [192, 333] width 8 height 8
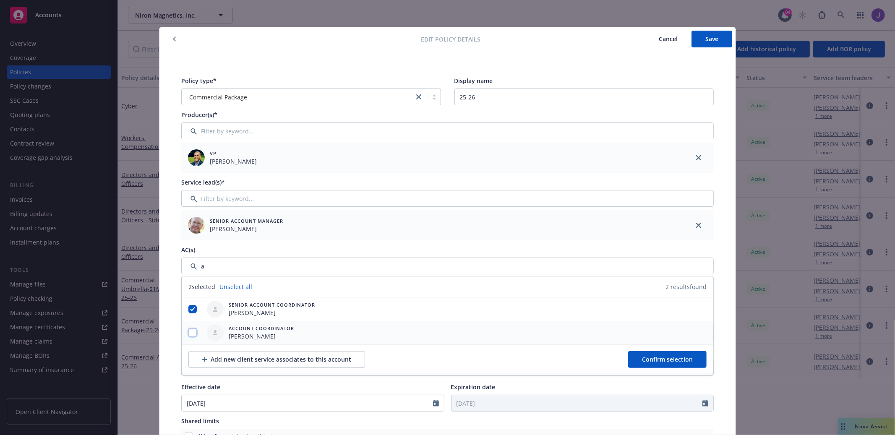
checkbox input "false"
click at [656, 356] on span "Confirm selection" at bounding box center [667, 360] width 51 height 8
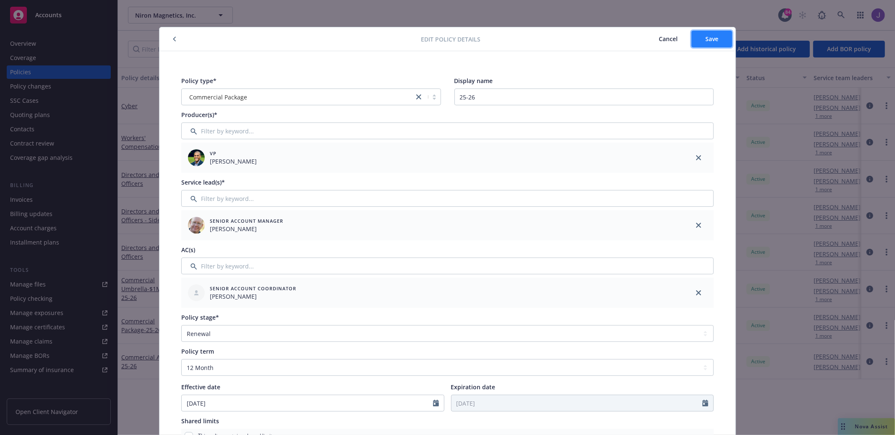
click at [699, 45] on button "Save" at bounding box center [712, 39] width 41 height 17
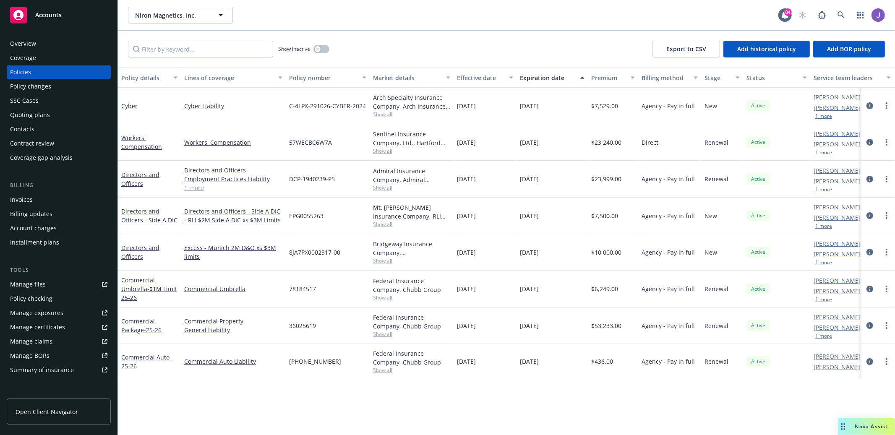
click at [872, 368] on div at bounding box center [879, 361] width 34 height 35
click at [871, 359] on icon "circleInformation" at bounding box center [870, 361] width 7 height 7
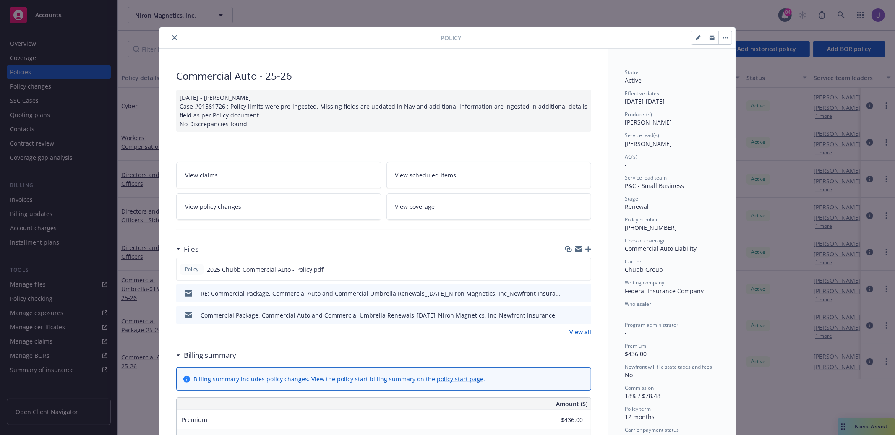
click at [698, 34] on button "button" at bounding box center [698, 37] width 13 height 13
select select "RENEWAL"
select select "12"
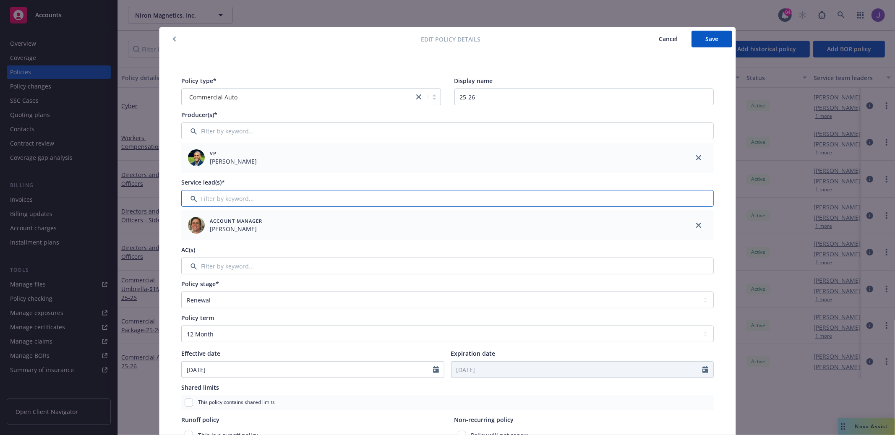
click at [441, 206] on input "Filter by keyword..." at bounding box center [447, 198] width 533 height 17
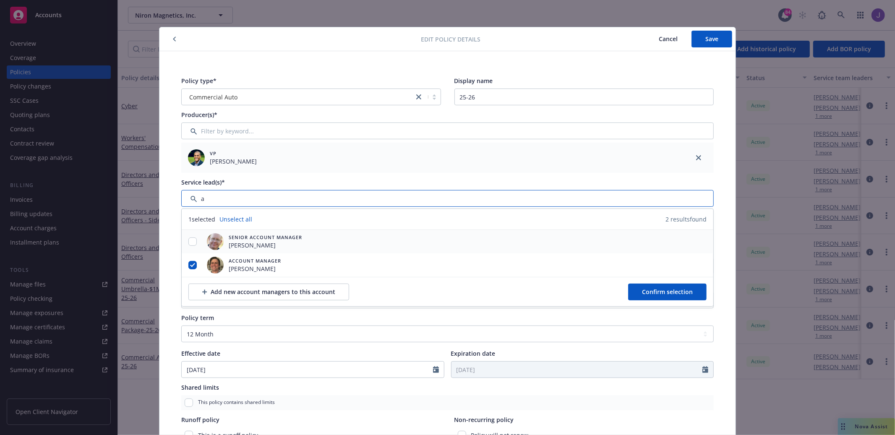
type input "a"
click at [191, 244] on input "checkbox" at bounding box center [192, 242] width 8 height 8
checkbox input "true"
click at [193, 266] on input "checkbox" at bounding box center [192, 265] width 8 height 8
checkbox input "false"
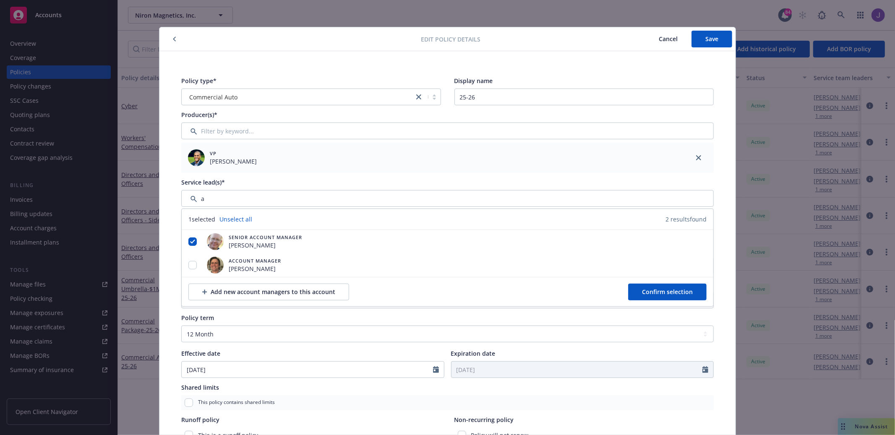
click at [644, 300] on div "Add new account managers to this account Confirm selection" at bounding box center [448, 291] width 532 height 29
click at [650, 295] on span "Confirm selection" at bounding box center [667, 292] width 51 height 8
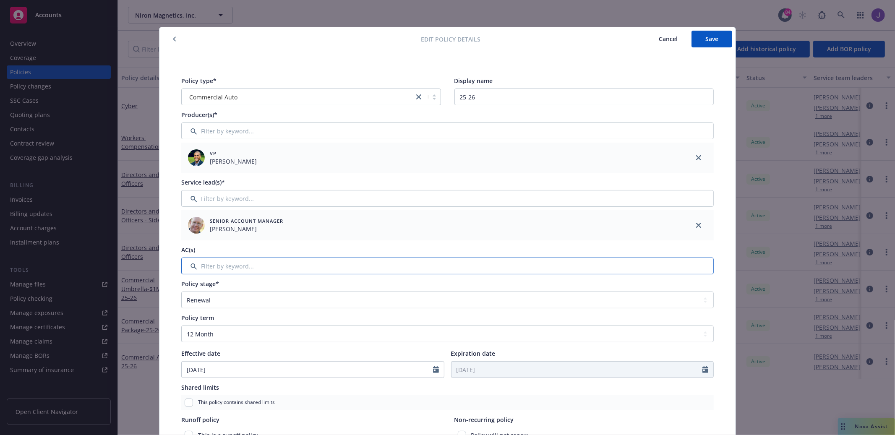
click at [605, 273] on input "Filter by keyword..." at bounding box center [447, 266] width 533 height 17
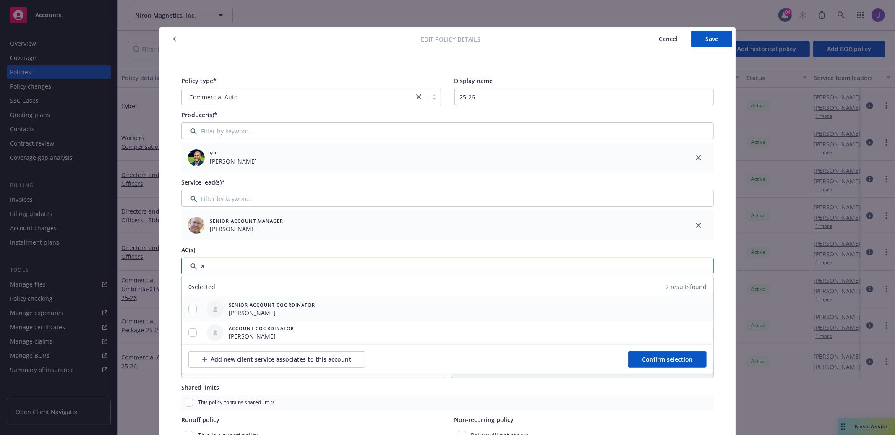
type input "a"
click at [195, 308] on input "checkbox" at bounding box center [192, 309] width 8 height 8
checkbox input "true"
click at [658, 358] on span "Confirm selection" at bounding box center [667, 360] width 51 height 8
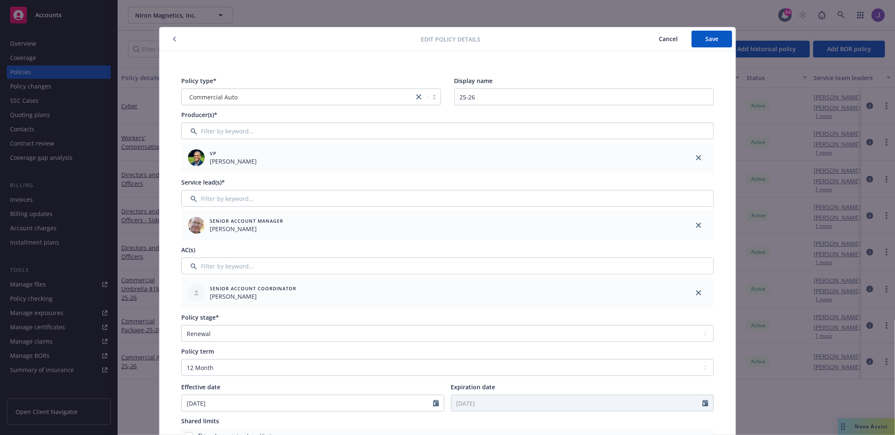
click at [714, 28] on div "Edit policy details Cancel Save" at bounding box center [448, 39] width 576 height 24
click at [714, 38] on span "Save" at bounding box center [712, 39] width 13 height 8
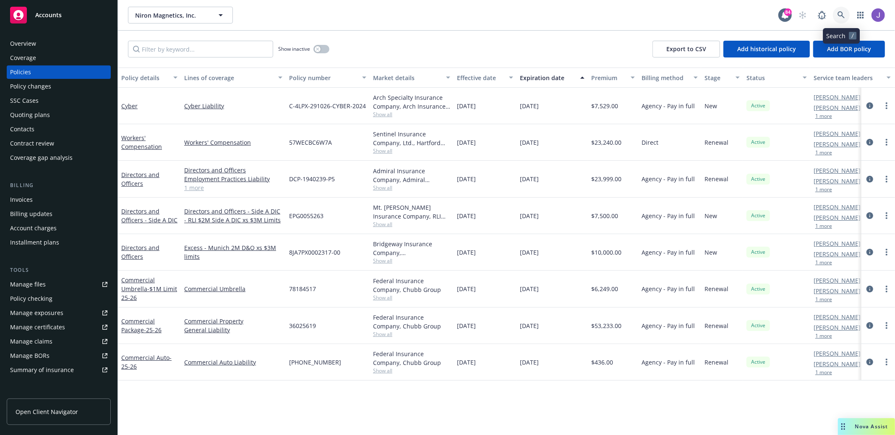
click at [840, 18] on icon at bounding box center [842, 15] width 8 height 8
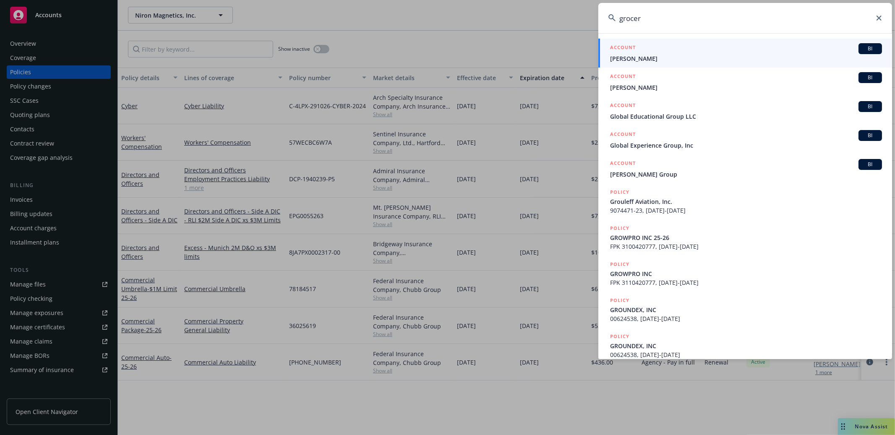
type input "grocery"
